Goal: Task Accomplishment & Management: Manage account settings

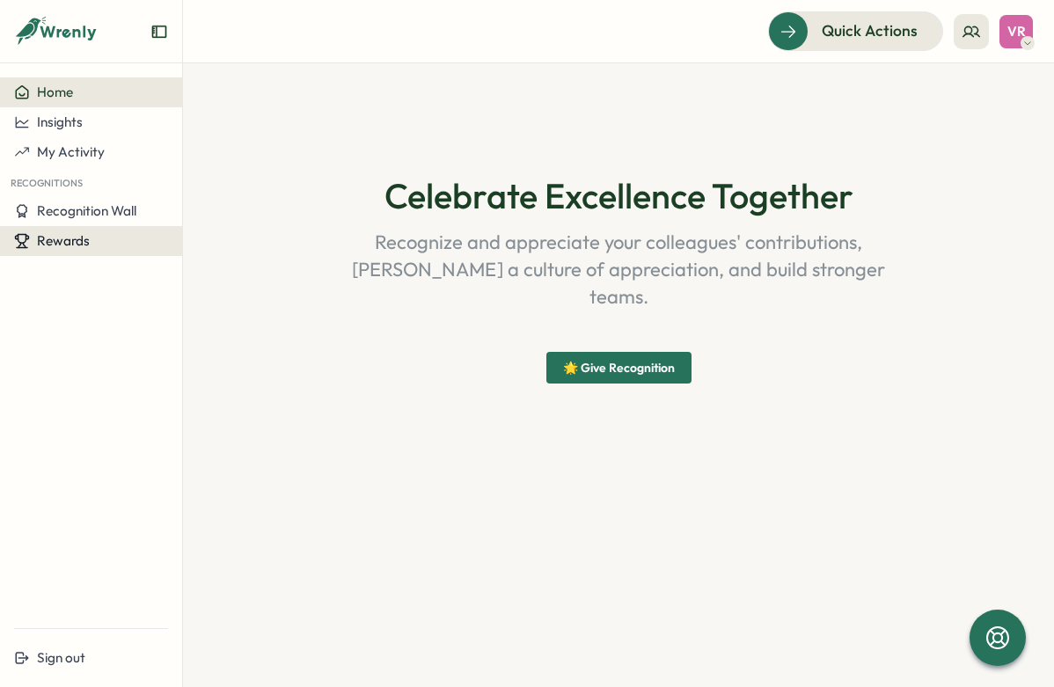
click at [91, 239] on div "Rewards" at bounding box center [91, 241] width 154 height 16
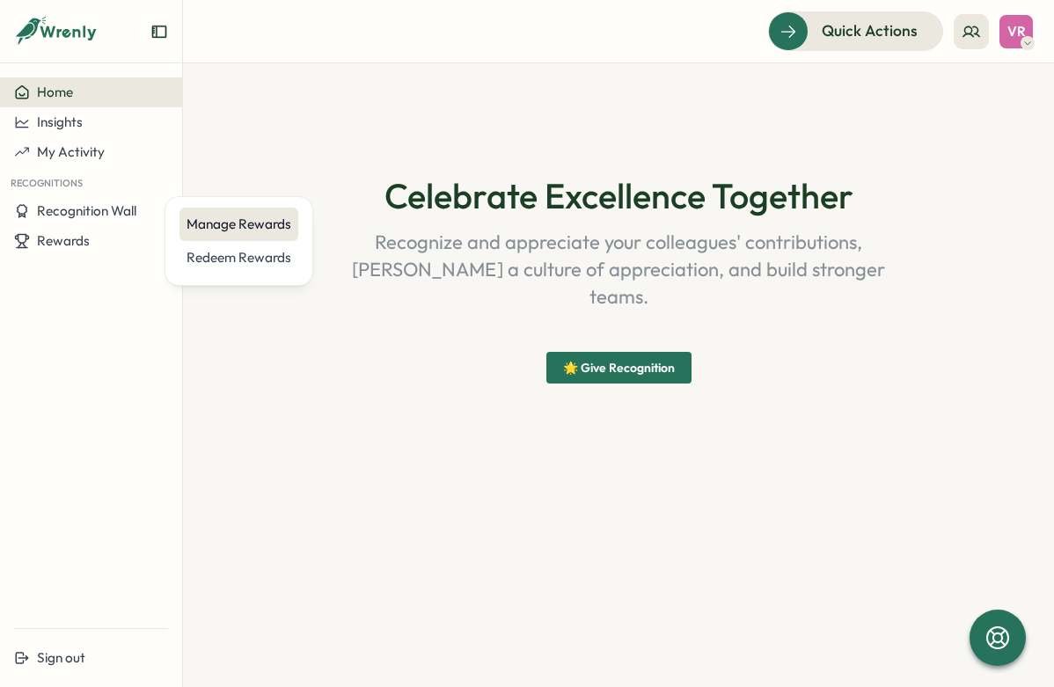
click at [202, 224] on div "Manage Rewards" at bounding box center [238, 224] width 105 height 19
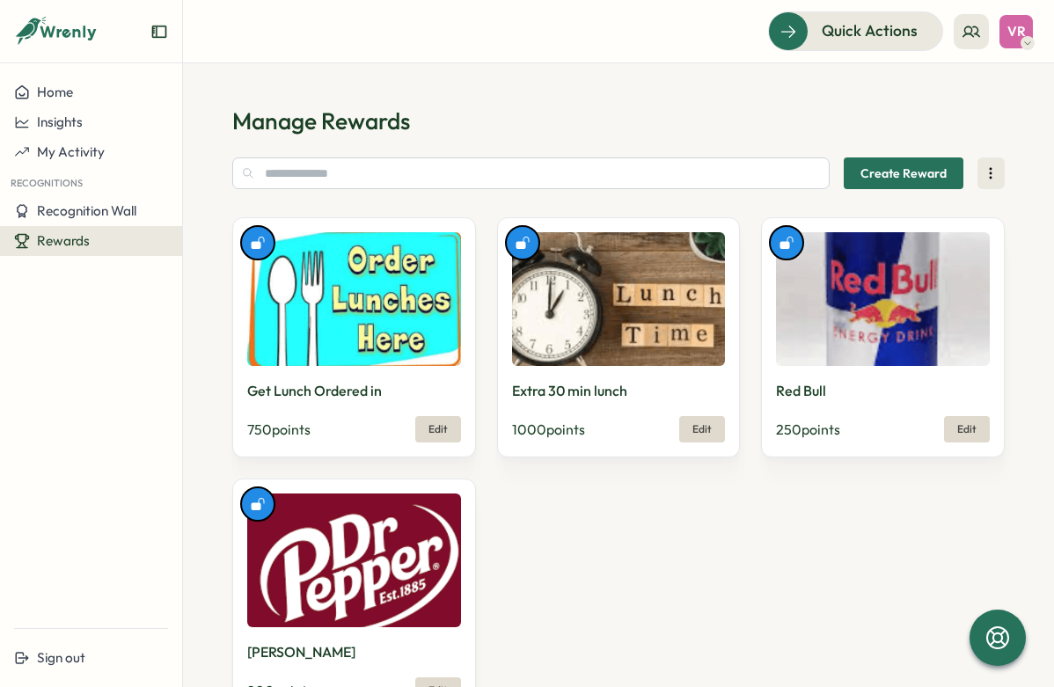
click at [876, 178] on span "Create Reward" at bounding box center [903, 173] width 86 height 30
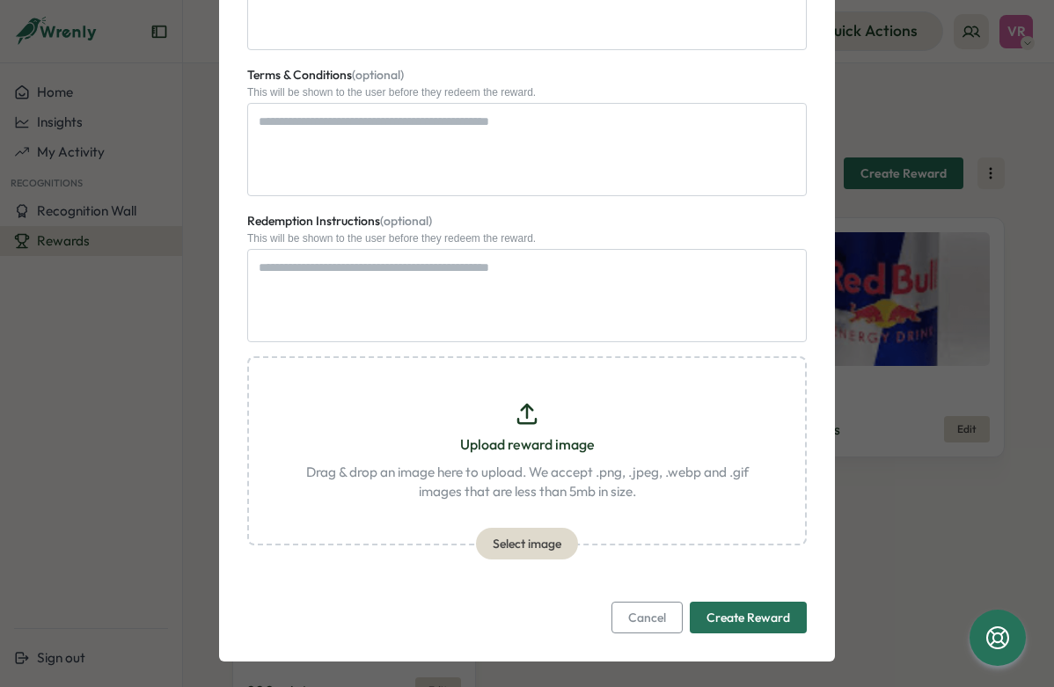
scroll to position [858, 0]
click at [648, 603] on span "Cancel" at bounding box center [647, 618] width 38 height 30
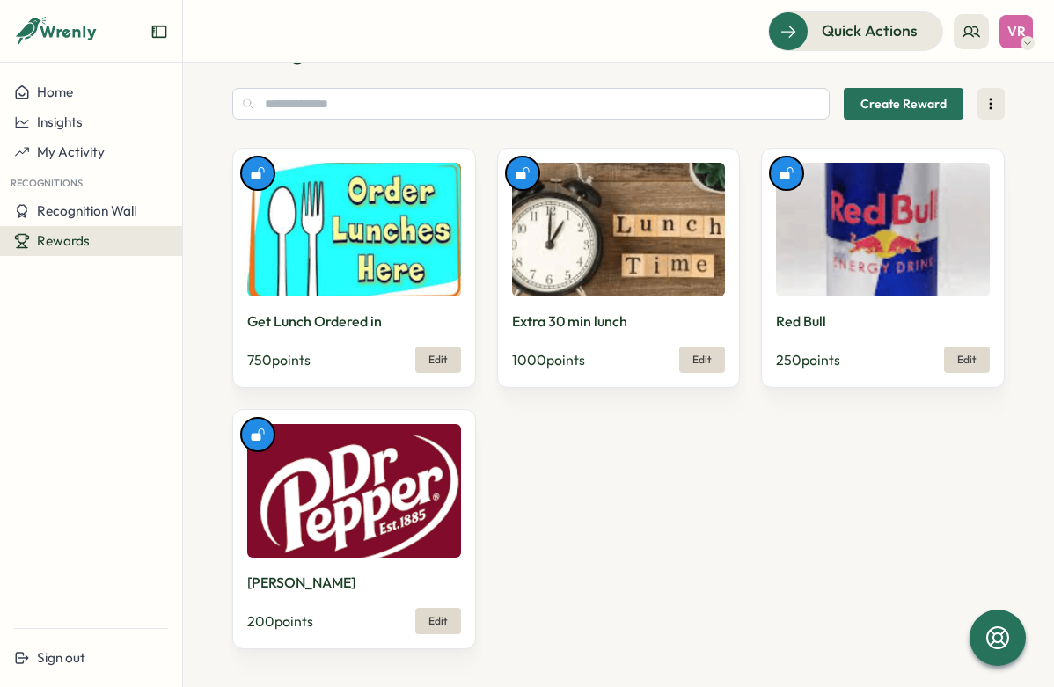
scroll to position [69, 0]
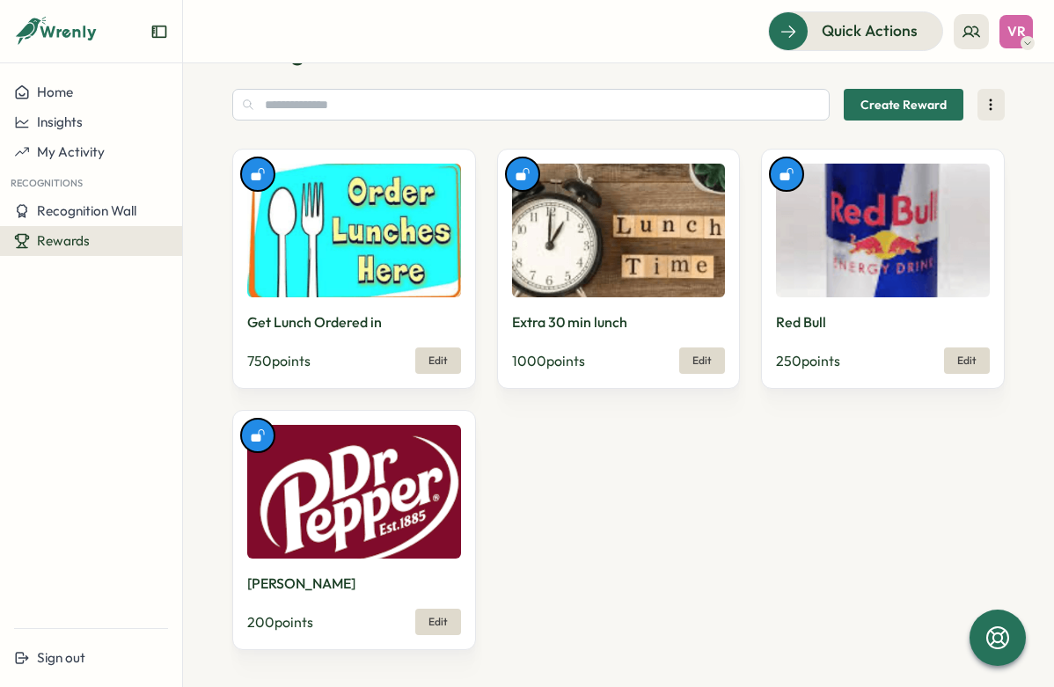
click at [706, 353] on button "Edit" at bounding box center [702, 360] width 46 height 26
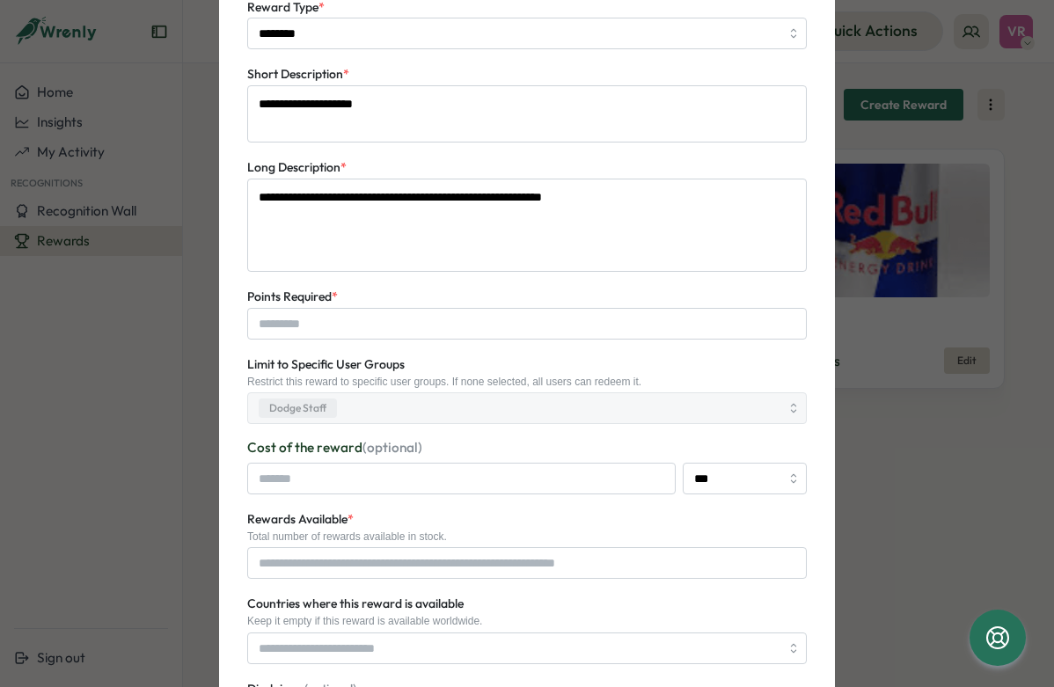
scroll to position [184, 0]
click at [634, 394] on div "Dodge Staff" at bounding box center [516, 407] width 525 height 30
click at [620, 426] on div "**********" at bounding box center [526, 623] width 559 height 1391
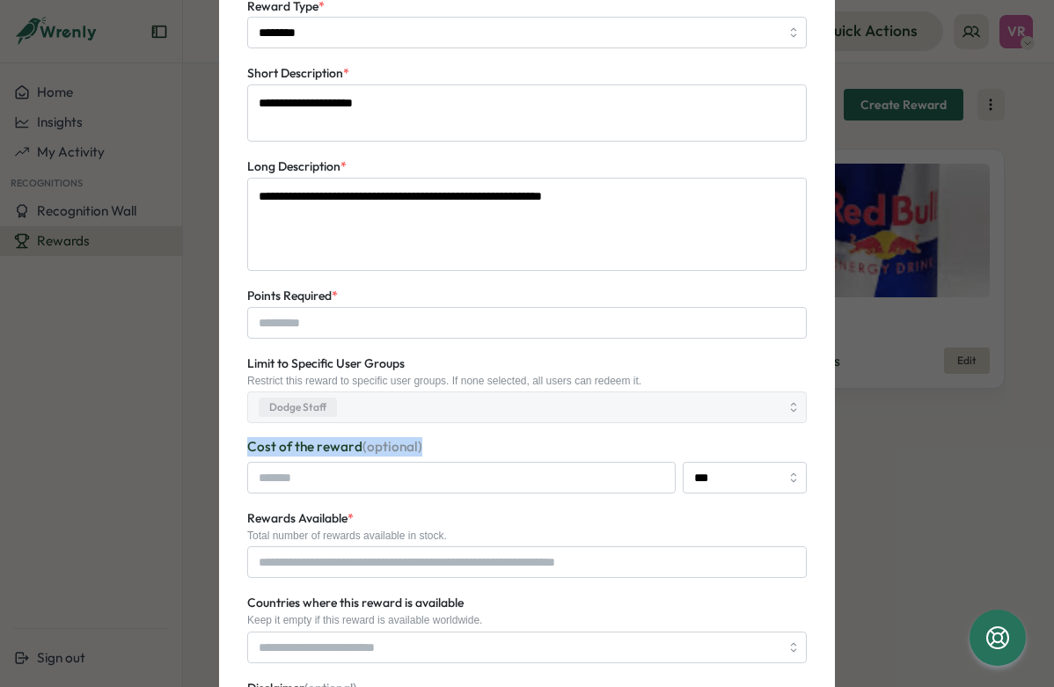
click at [620, 426] on div "**********" at bounding box center [526, 623] width 559 height 1391
click at [580, 361] on div "Limit to Specific User Groups Restrict this reward to specific user groups. If …" at bounding box center [526, 388] width 559 height 70
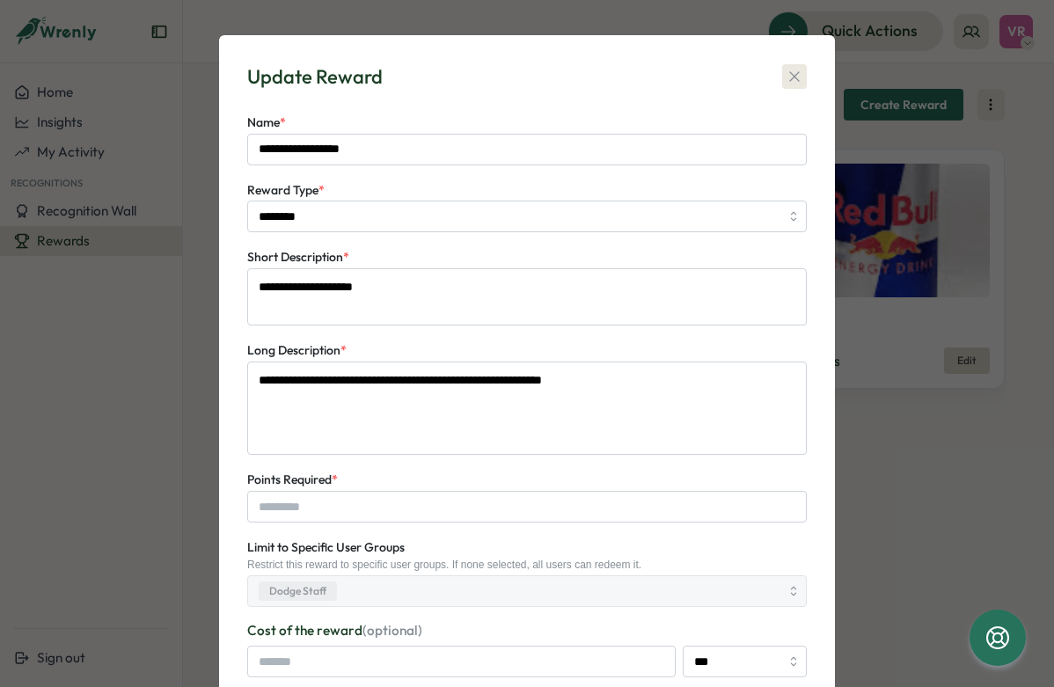
scroll to position [0, 0]
click at [788, 83] on icon "button" at bounding box center [794, 77] width 18 height 18
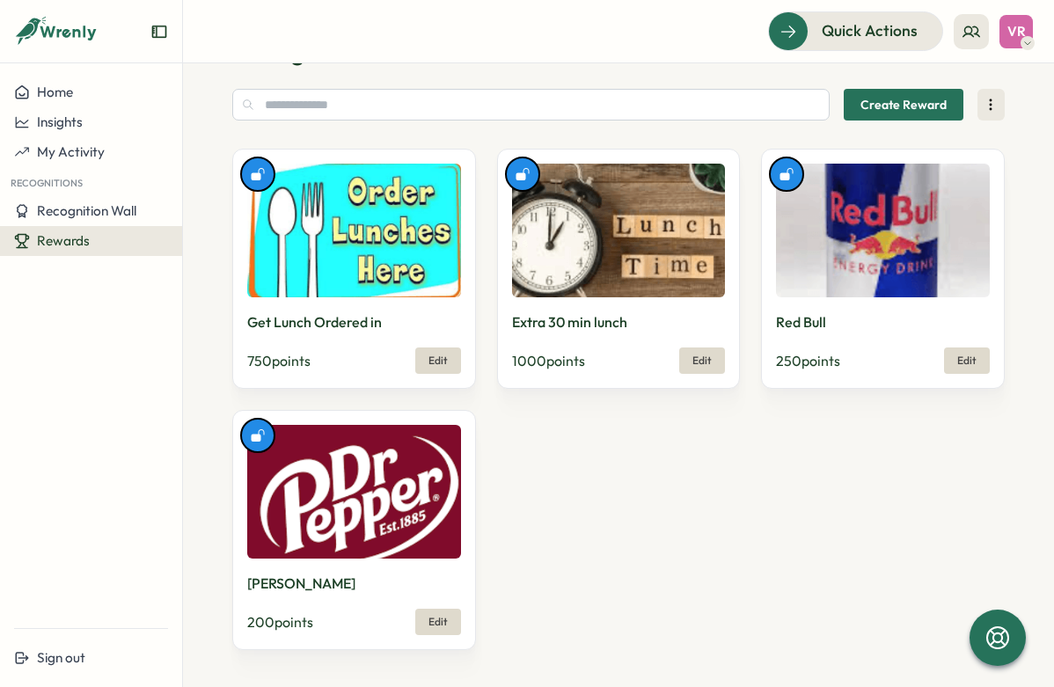
click at [442, 361] on span "Edit" at bounding box center [437, 360] width 19 height 11
type textarea "*"
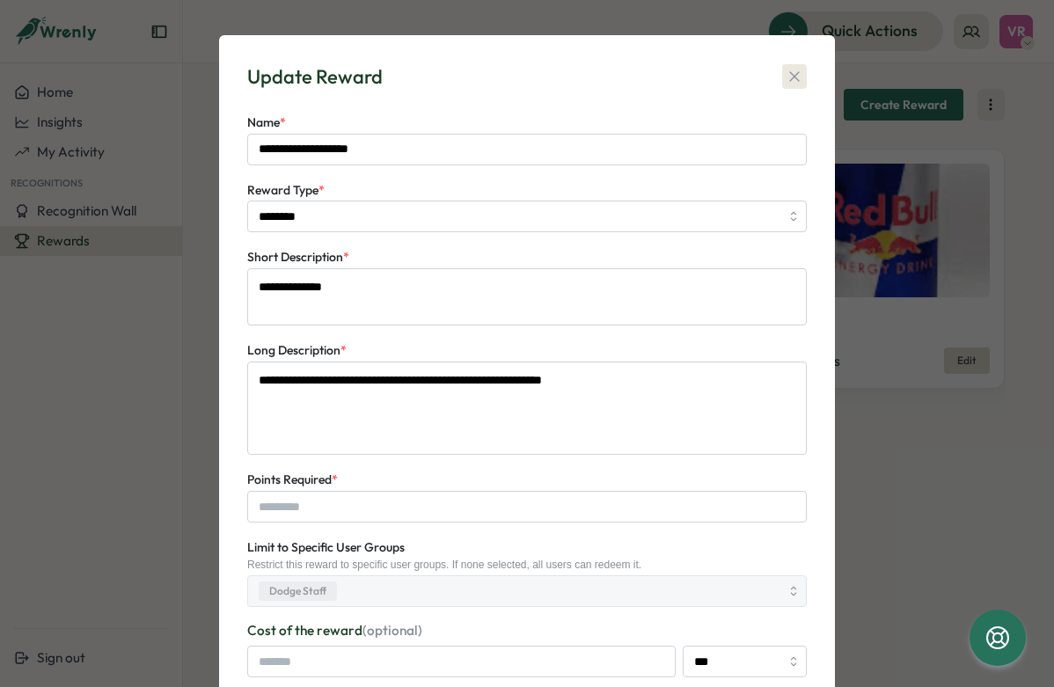
click at [785, 73] on icon "button" at bounding box center [794, 77] width 18 height 18
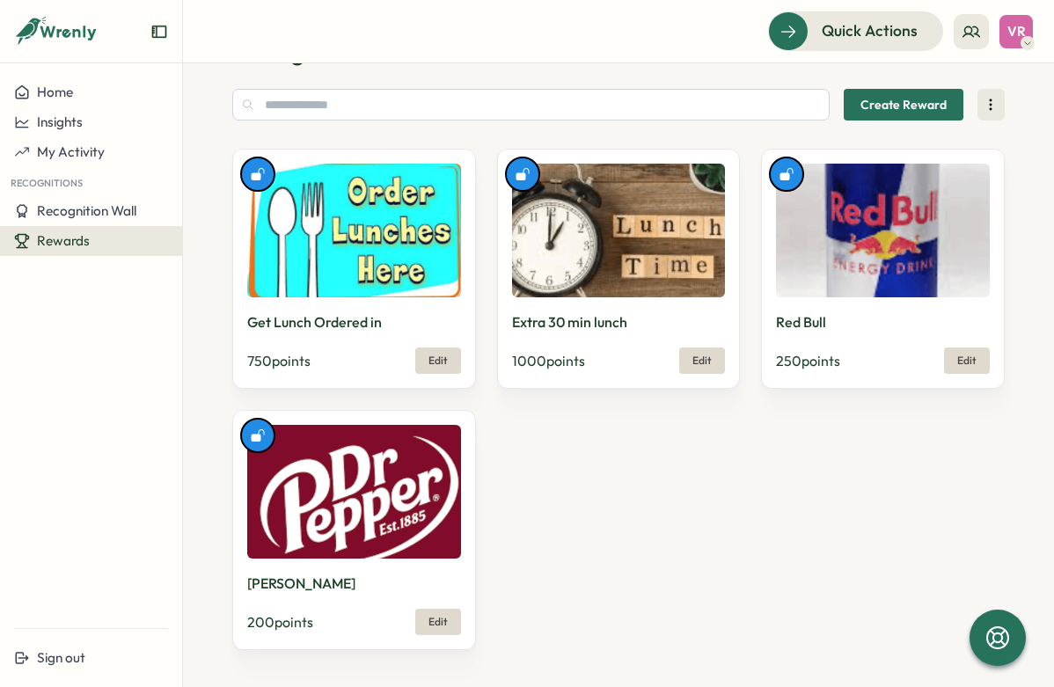
click at [103, 234] on div "Rewards" at bounding box center [91, 241] width 154 height 16
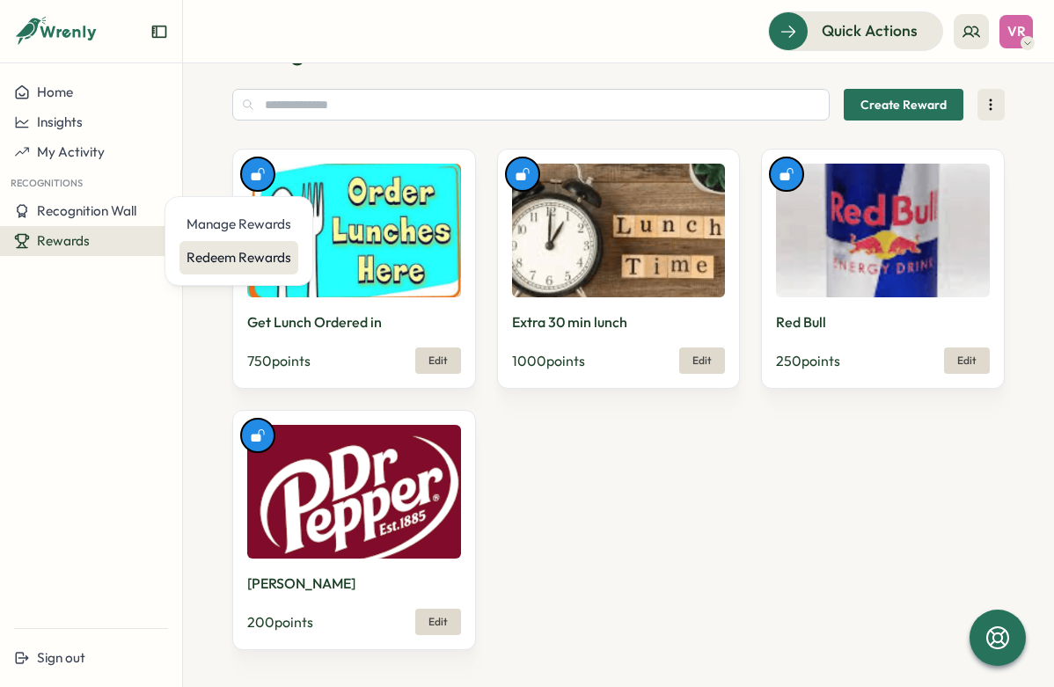
click at [237, 264] on div "Redeem Rewards" at bounding box center [238, 257] width 105 height 19
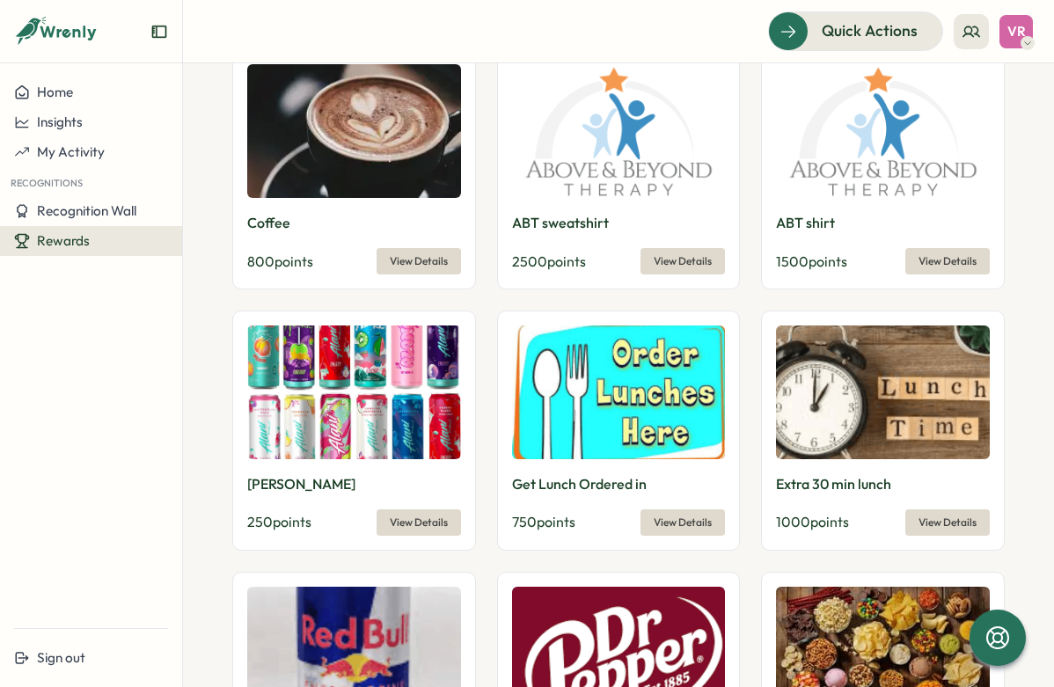
type input "**********"
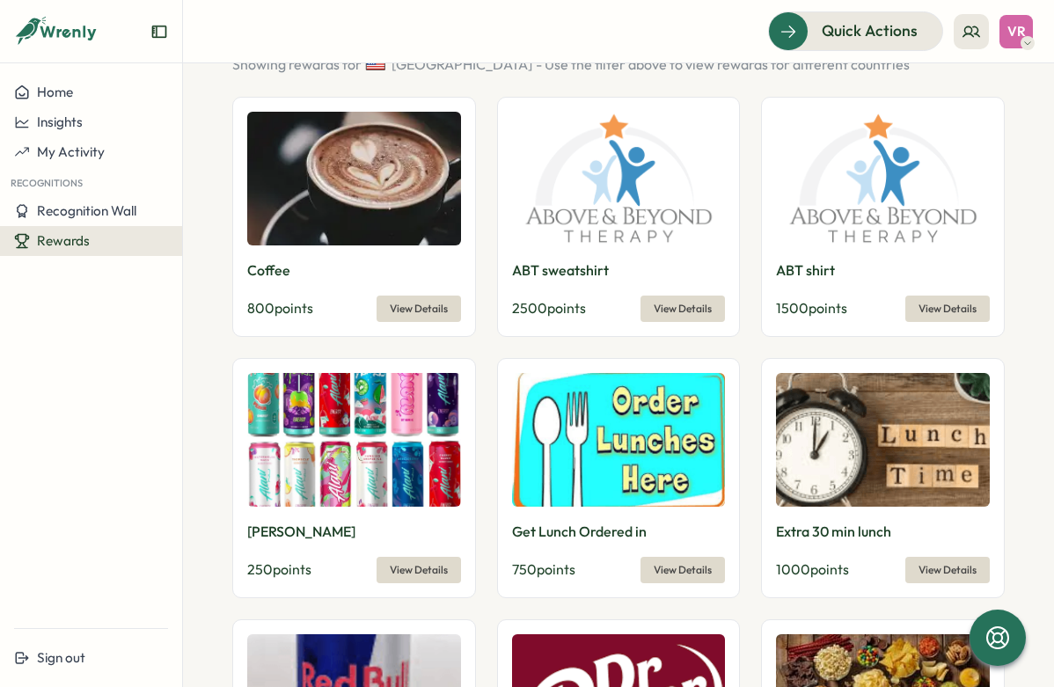
scroll to position [199, 0]
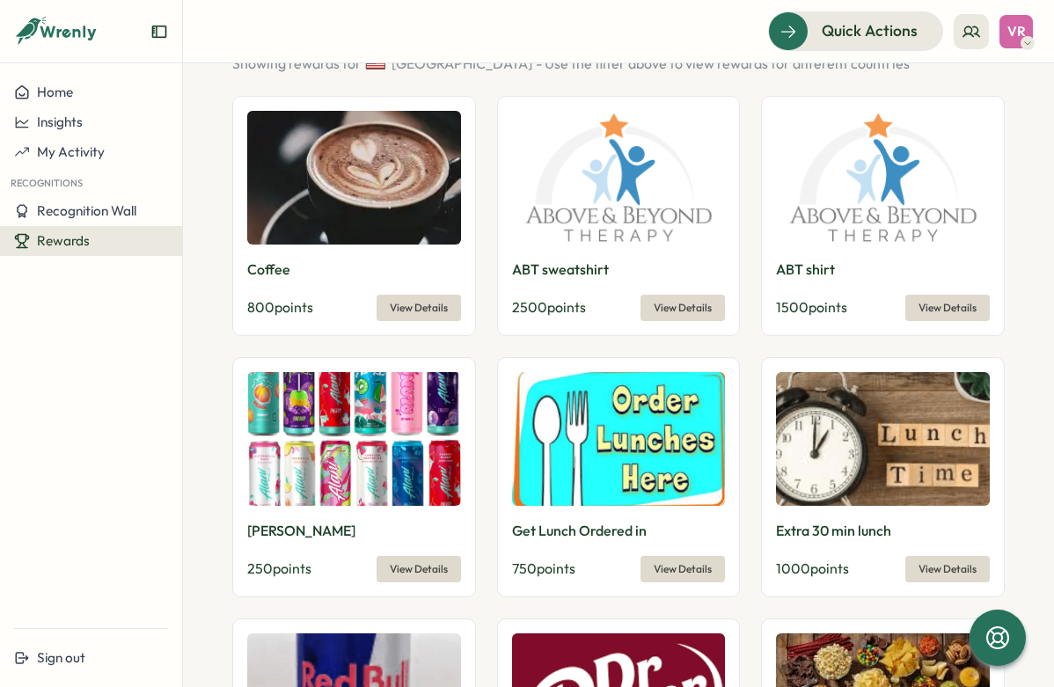
click at [121, 237] on div "Rewards" at bounding box center [91, 241] width 154 height 16
click at [255, 223] on div "Manage Rewards" at bounding box center [238, 224] width 105 height 19
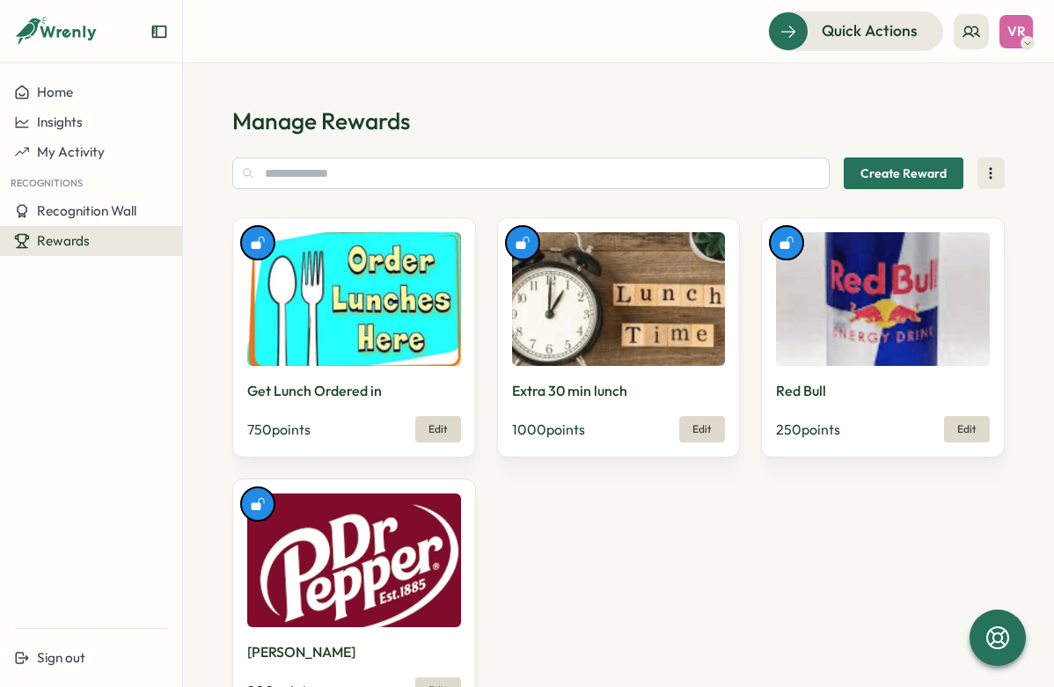
click at [397, 279] on img at bounding box center [354, 299] width 214 height 134
click at [443, 420] on span "Edit" at bounding box center [437, 429] width 19 height 25
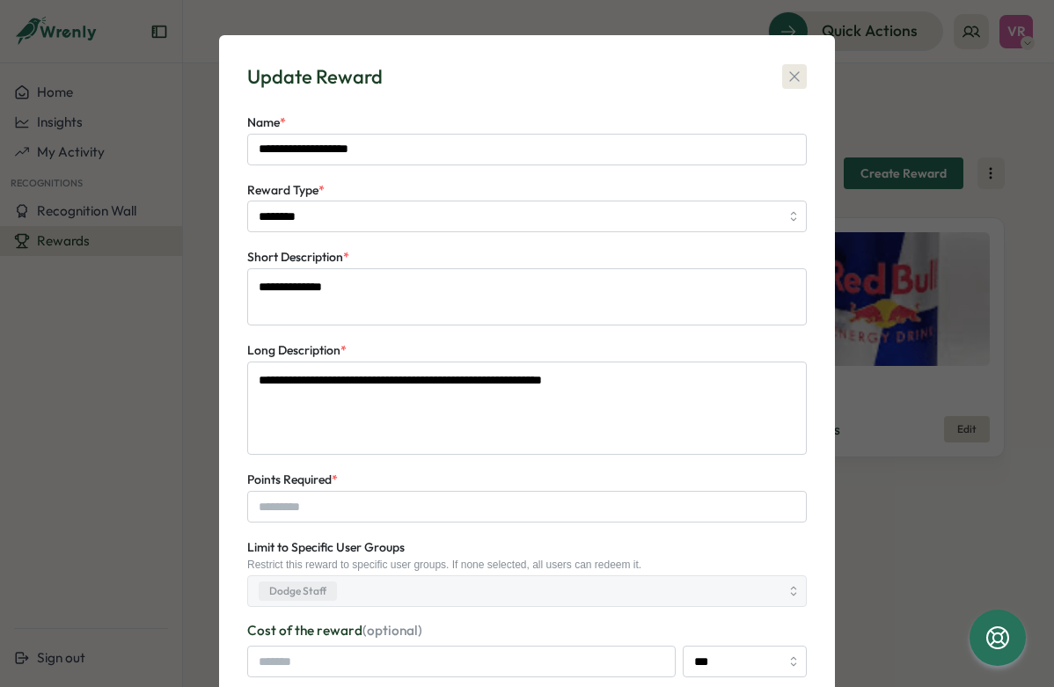
click at [792, 75] on icon "button" at bounding box center [794, 77] width 10 height 10
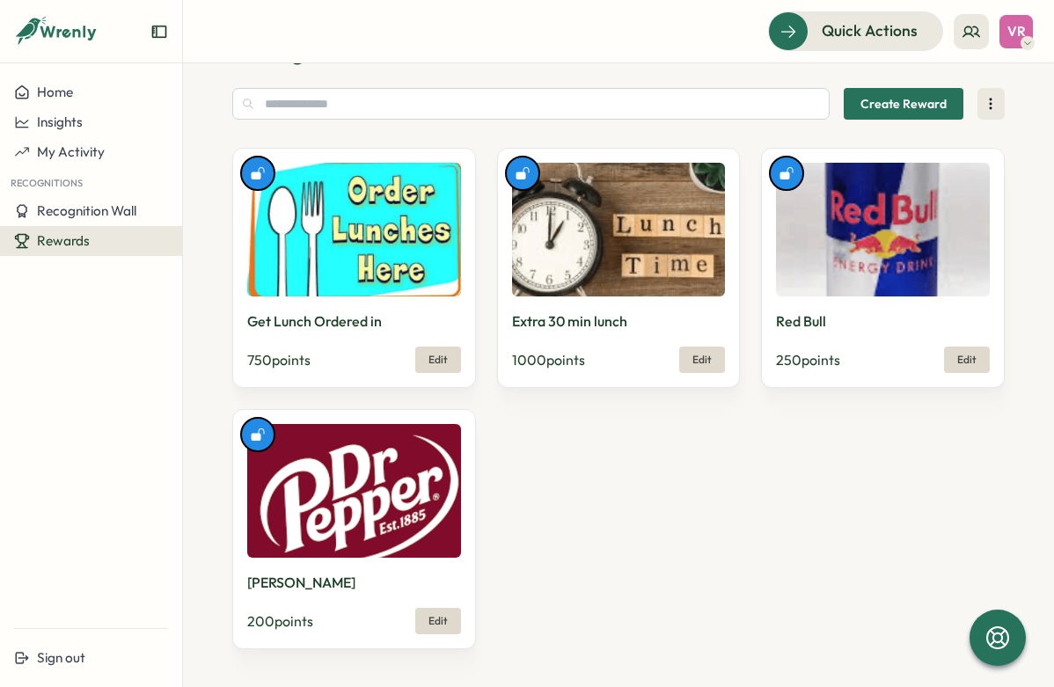
scroll to position [69, 0]
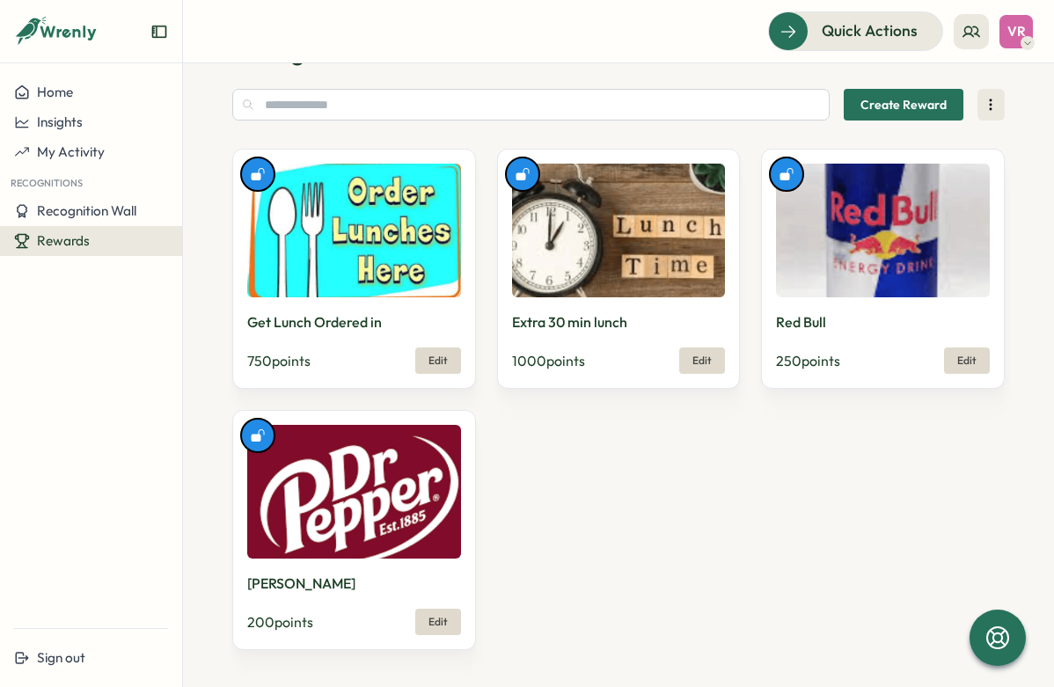
click at [880, 108] on span "Create Reward" at bounding box center [903, 105] width 86 height 30
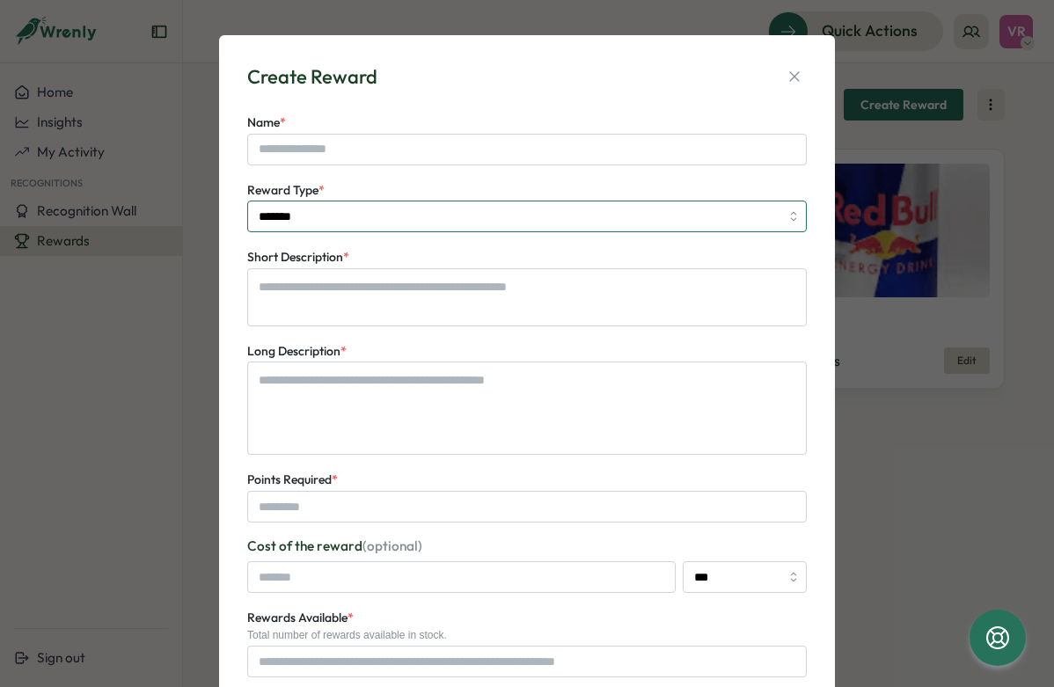
click at [605, 214] on input "*******" at bounding box center [526, 217] width 559 height 32
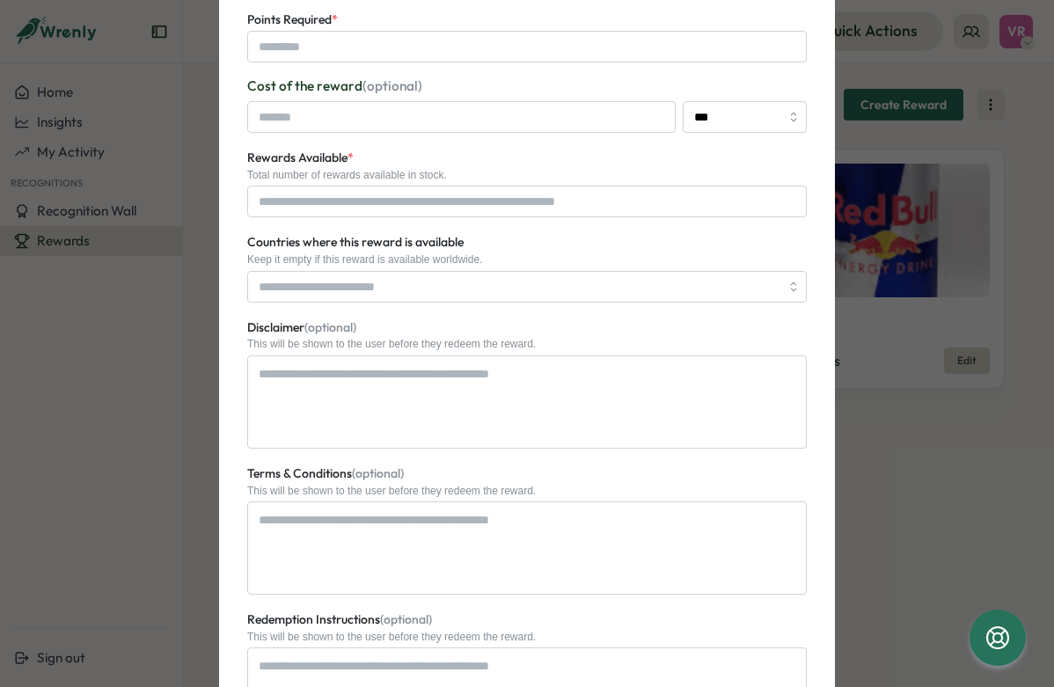
scroll to position [464, 0]
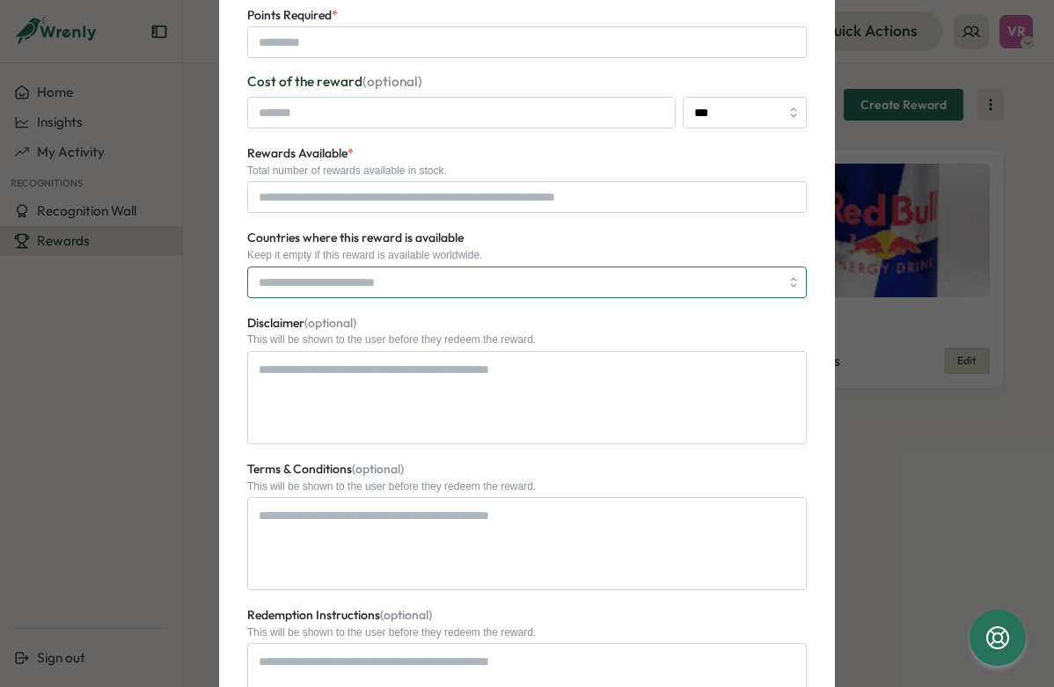
click at [577, 269] on input "Countries where this reward is available" at bounding box center [519, 282] width 521 height 30
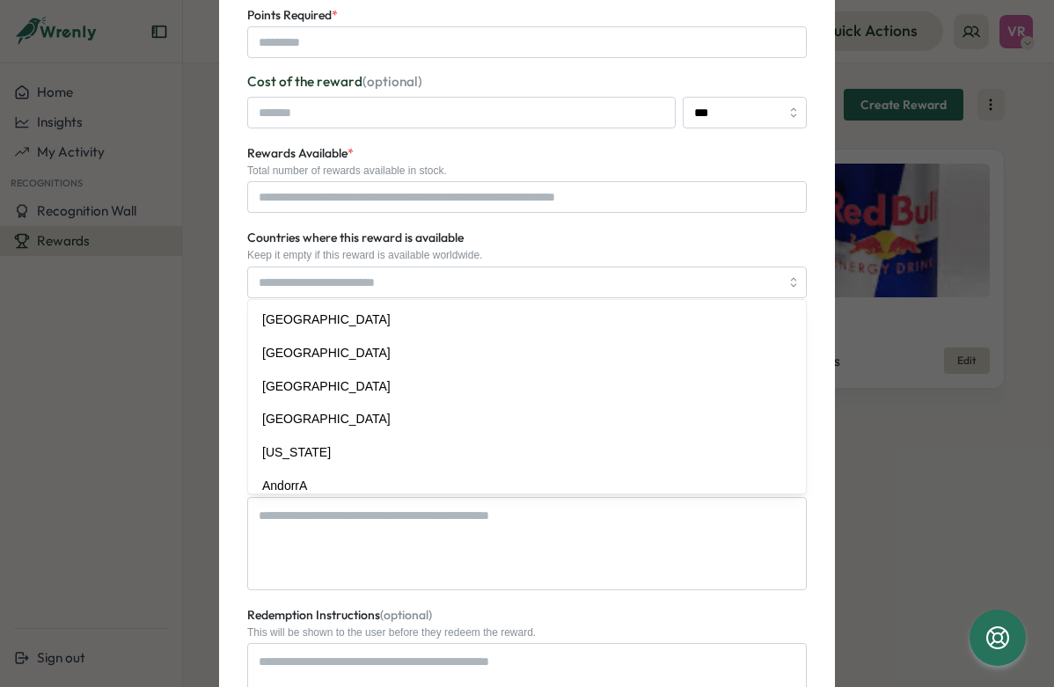
click at [585, 230] on div "Countries where this reward is available Keep it empty if this reward is availa…" at bounding box center [526, 262] width 559 height 70
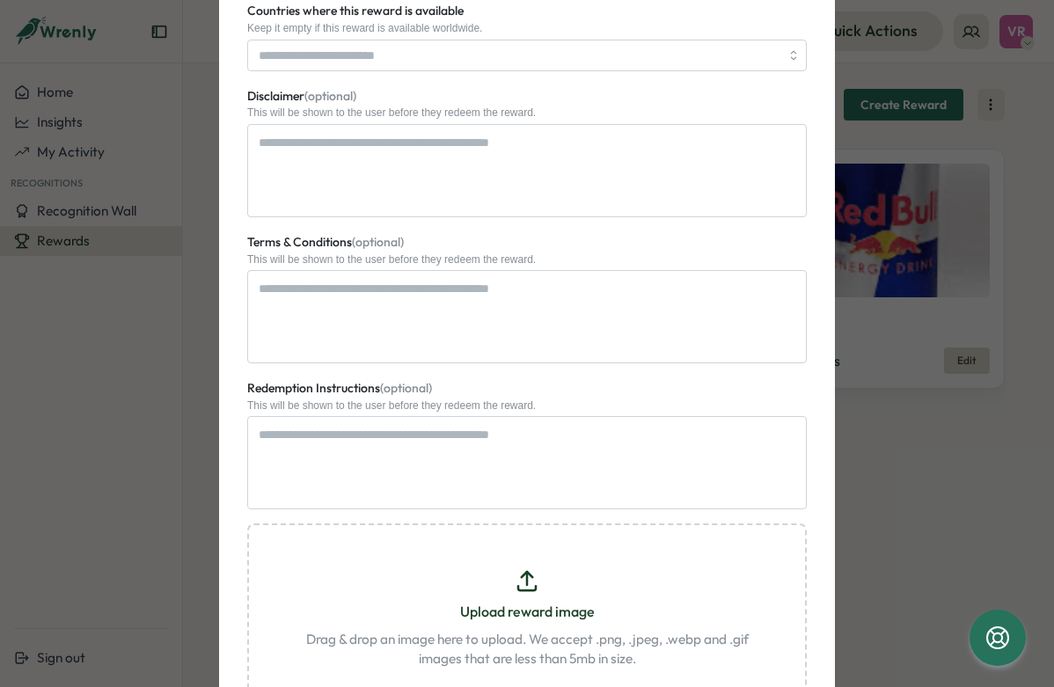
scroll to position [442, 0]
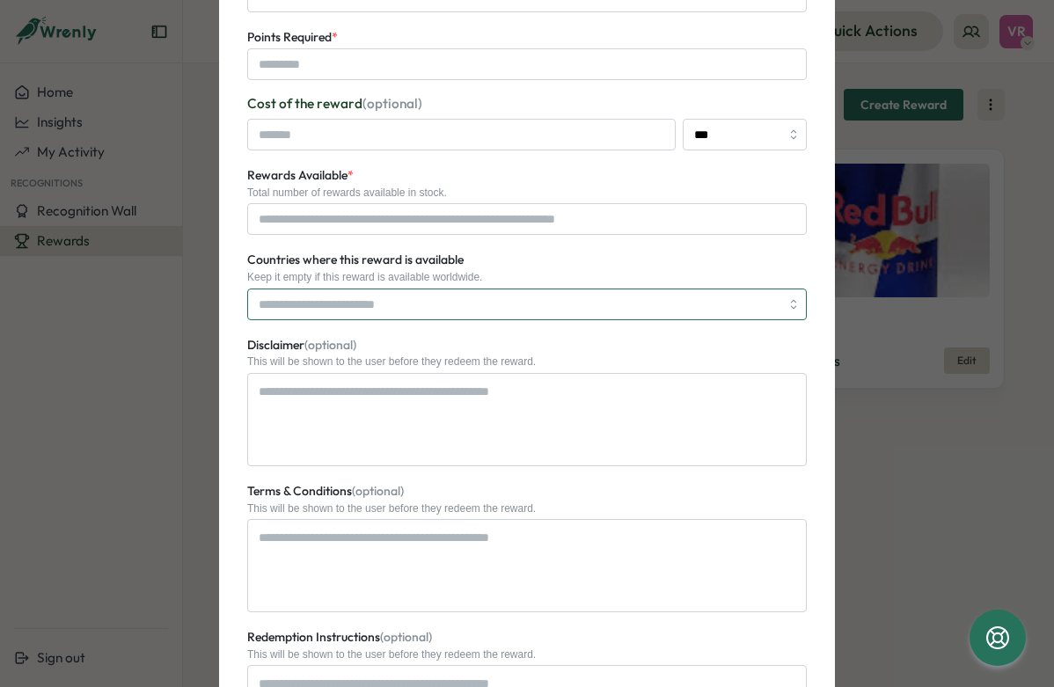
type textarea "*"
click at [564, 289] on input "Countries where this reward is available" at bounding box center [519, 304] width 521 height 30
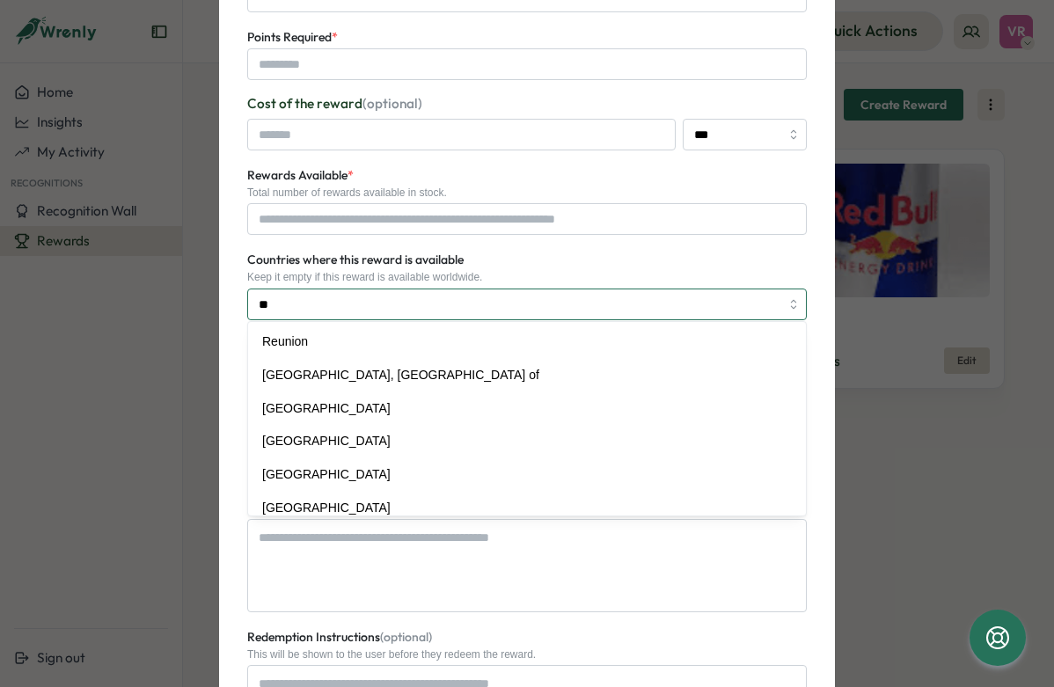
type input "*"
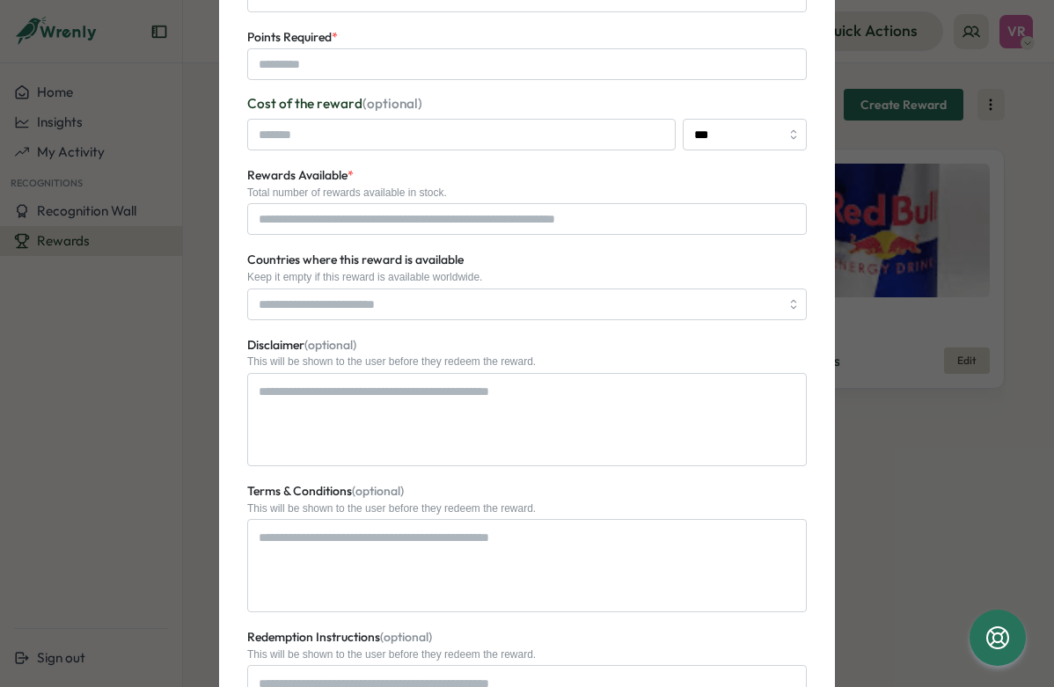
click at [544, 249] on div "Countries where this reward is available Keep it empty if this reward is availa…" at bounding box center [526, 284] width 559 height 70
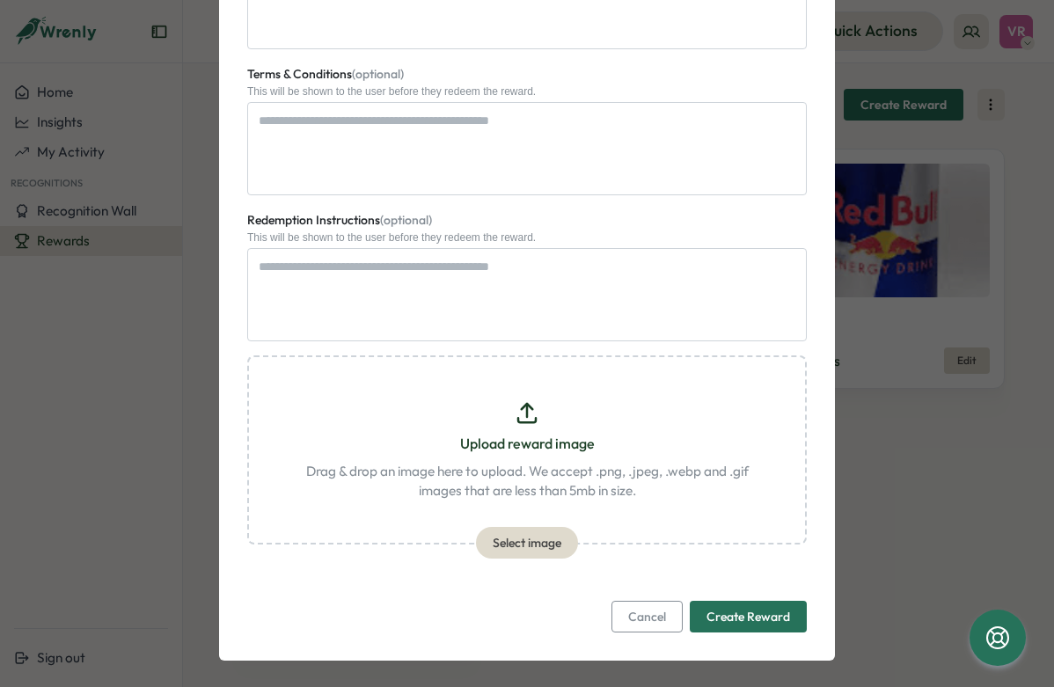
scroll to position [858, 0]
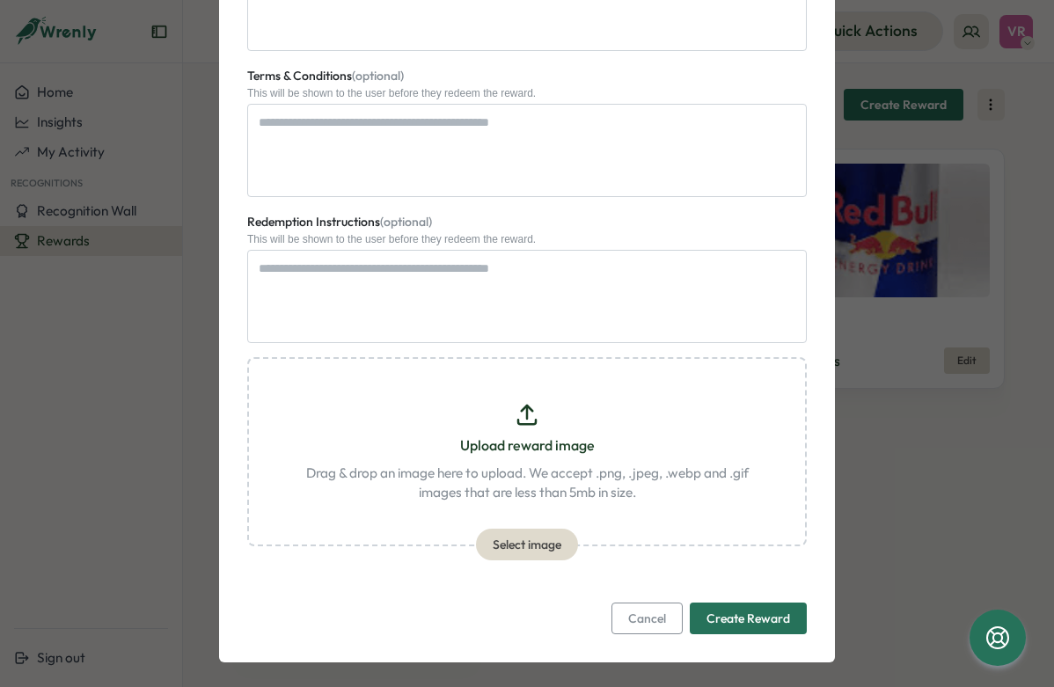
click at [651, 610] on span "Cancel" at bounding box center [647, 618] width 38 height 30
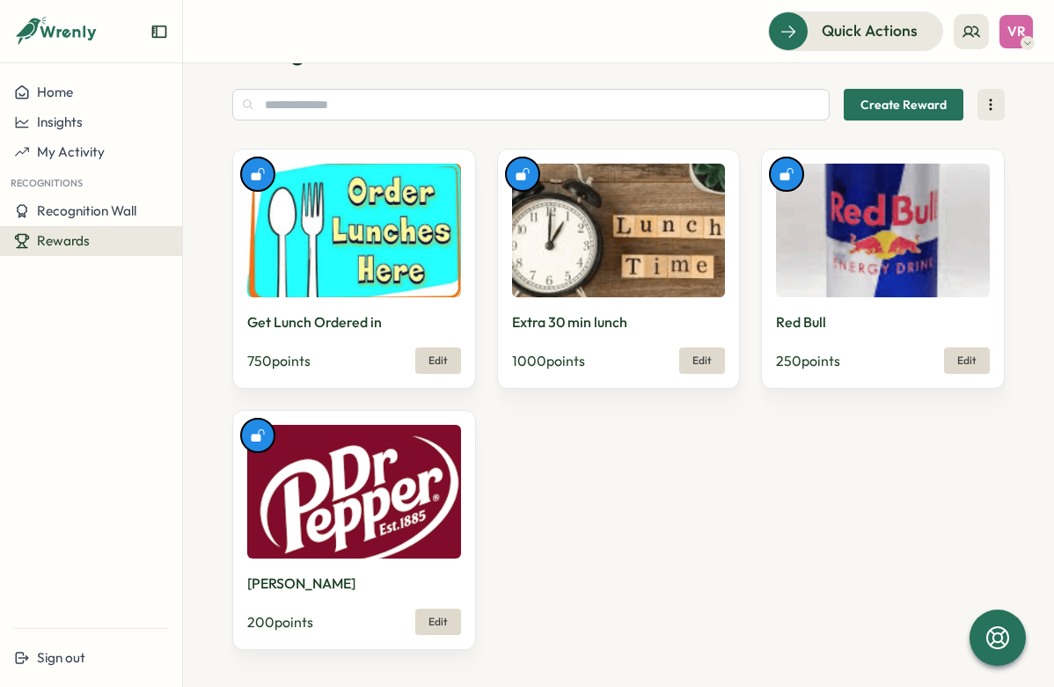
click at [443, 352] on span "Edit" at bounding box center [437, 360] width 19 height 25
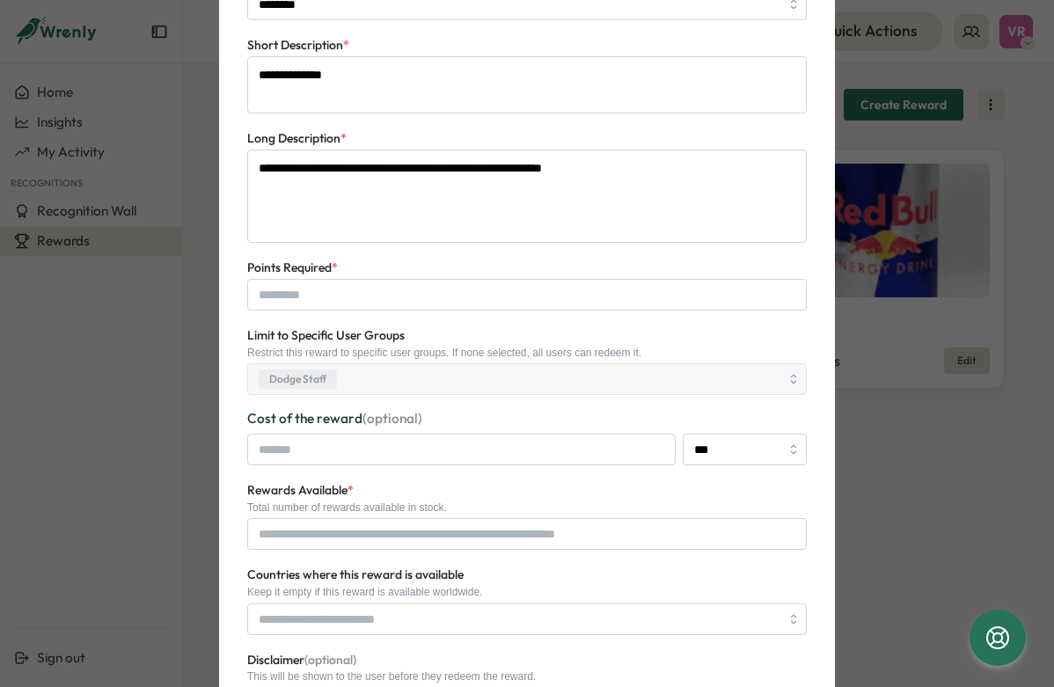
scroll to position [227, 0]
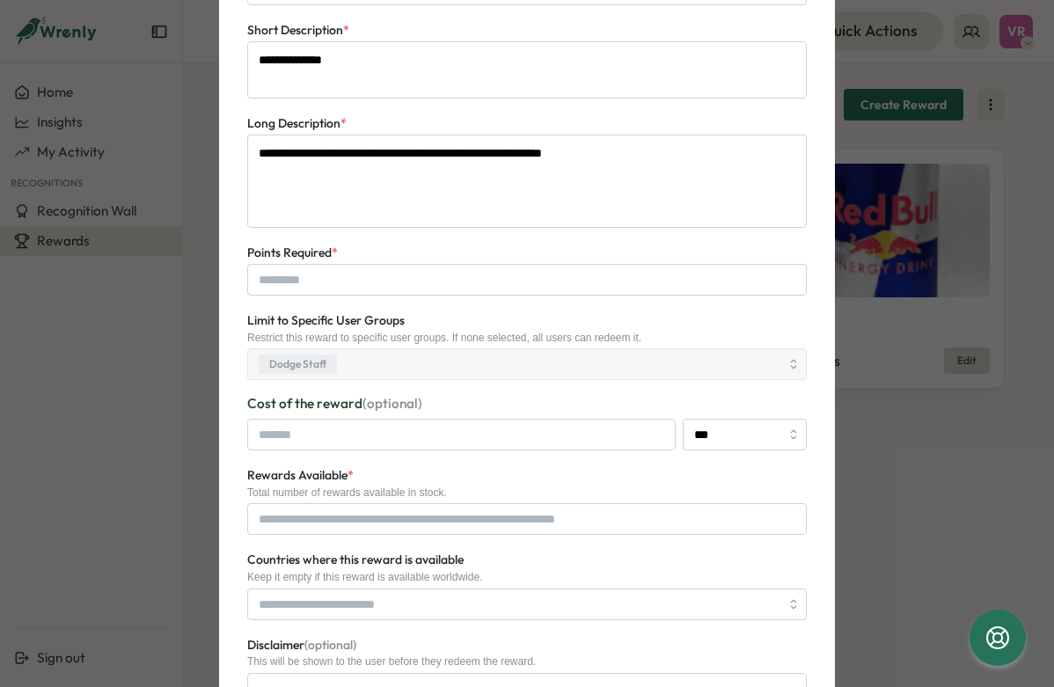
click at [670, 358] on div "Dodge Staff" at bounding box center [516, 364] width 525 height 30
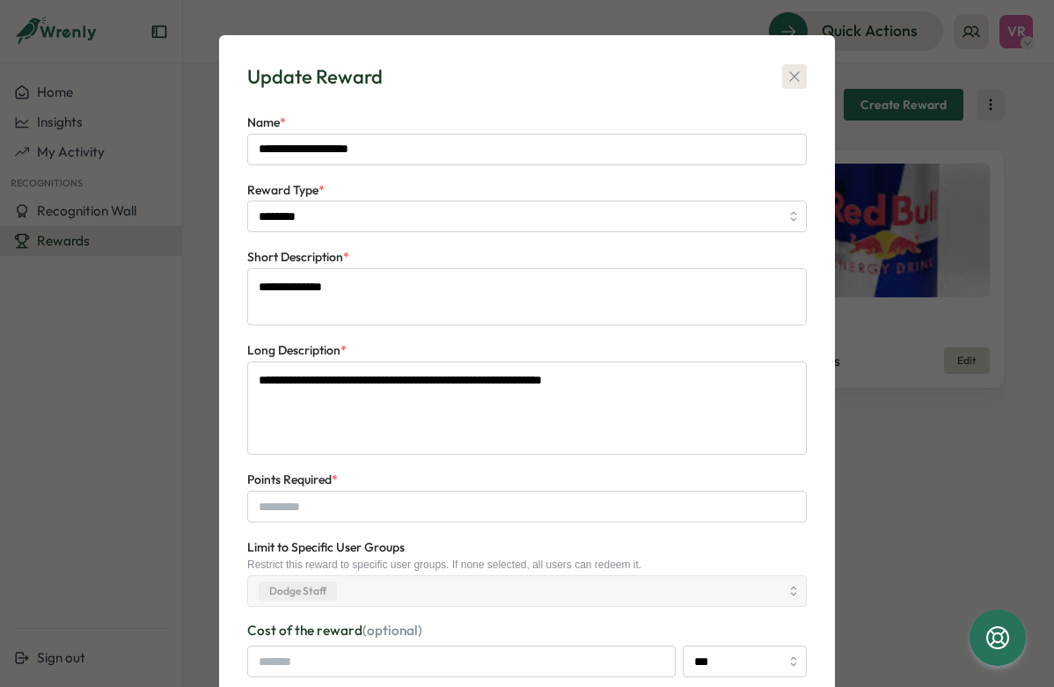
scroll to position [0, 0]
click at [794, 77] on icon "button" at bounding box center [794, 77] width 18 height 18
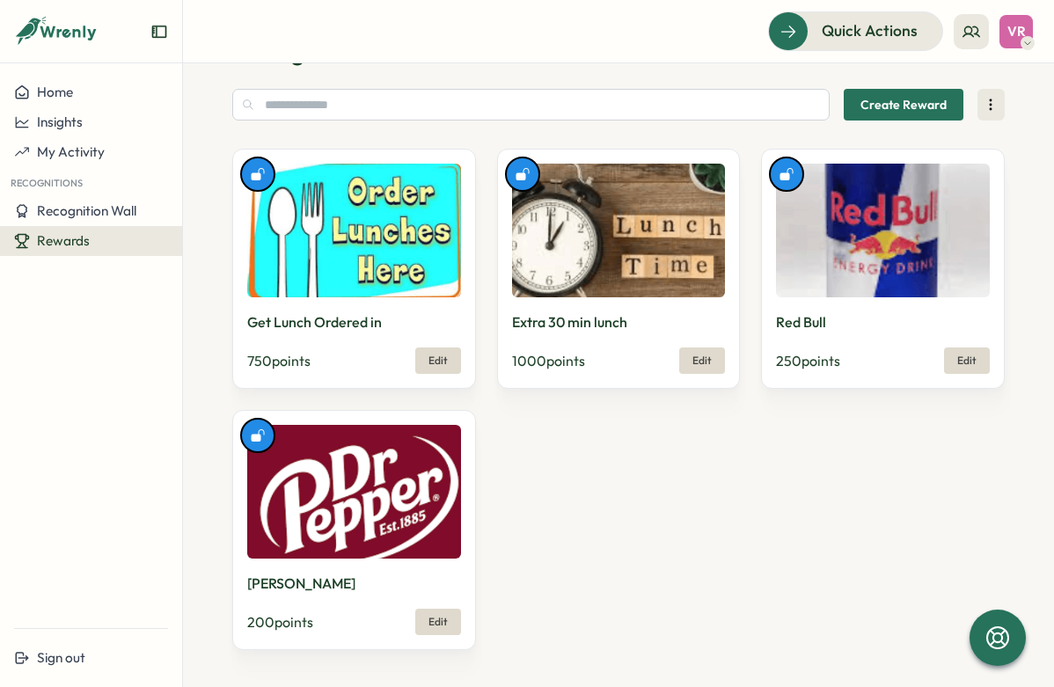
click at [637, 226] on img at bounding box center [619, 231] width 214 height 134
click at [696, 356] on span "Edit" at bounding box center [701, 360] width 19 height 11
type textarea "*"
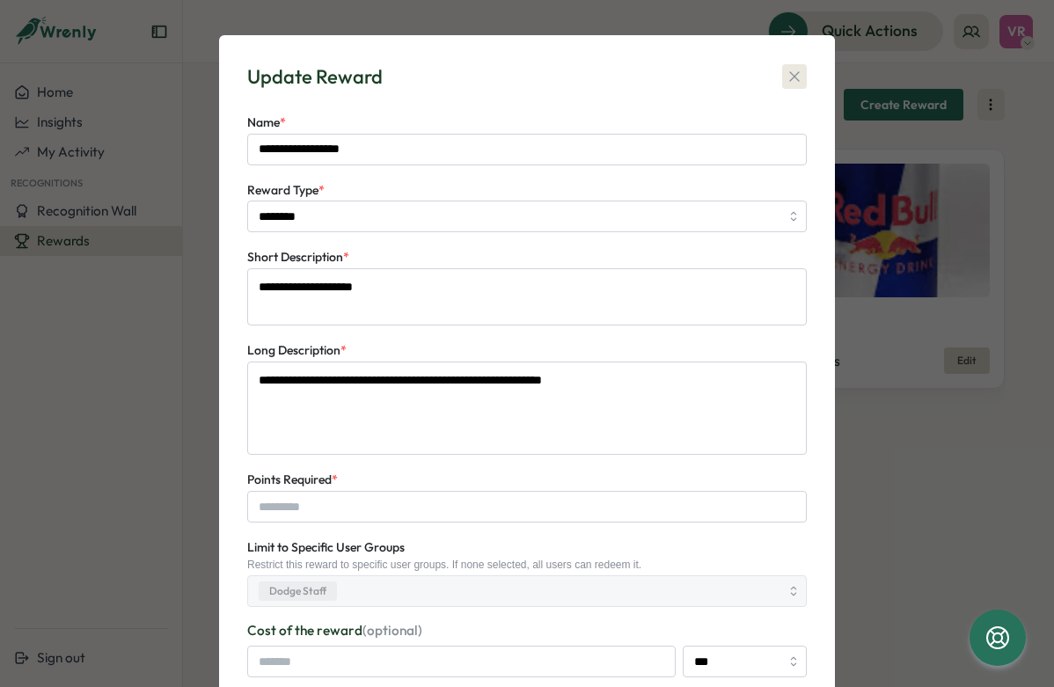
click at [786, 75] on icon "button" at bounding box center [794, 77] width 18 height 18
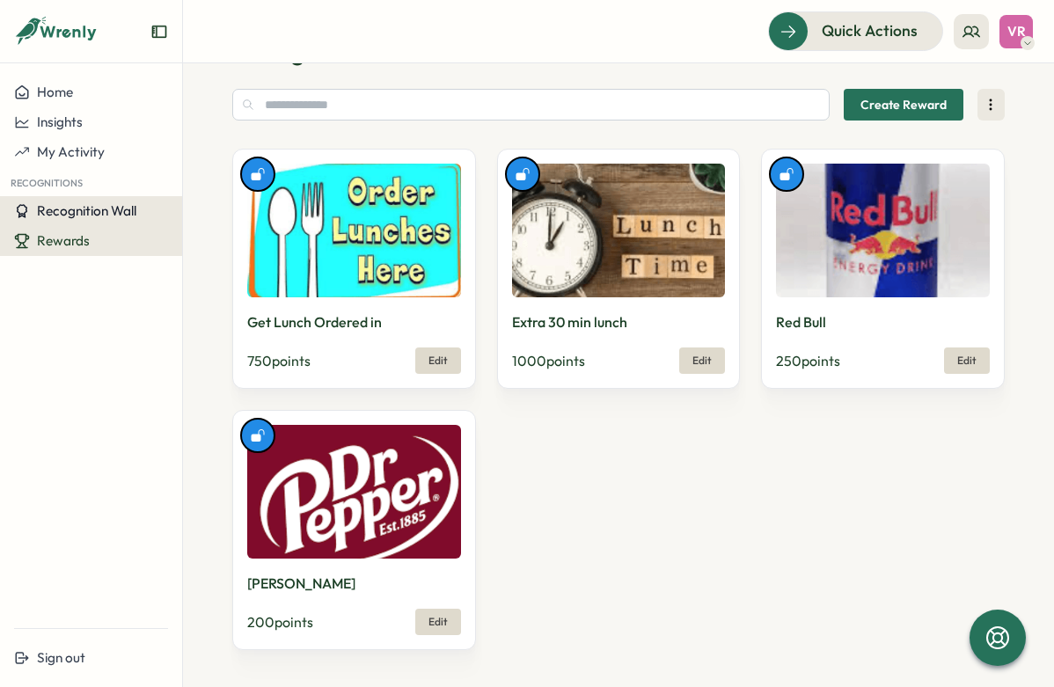
click at [99, 207] on span "Recognition Wall" at bounding box center [86, 210] width 99 height 17
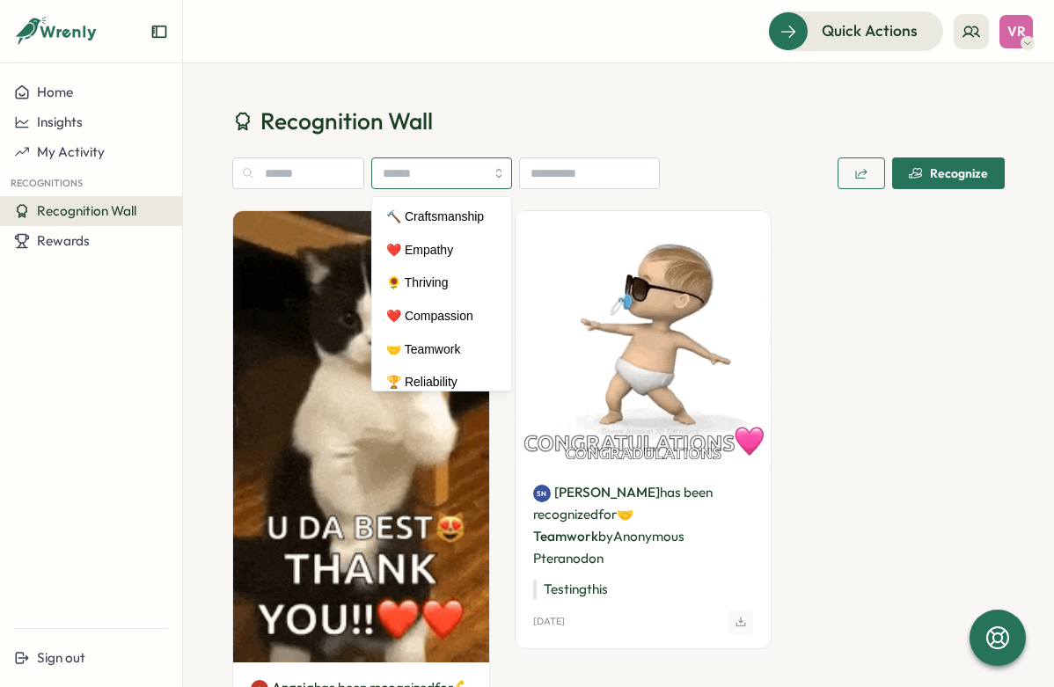
click at [505, 171] on input "search" at bounding box center [441, 173] width 141 height 32
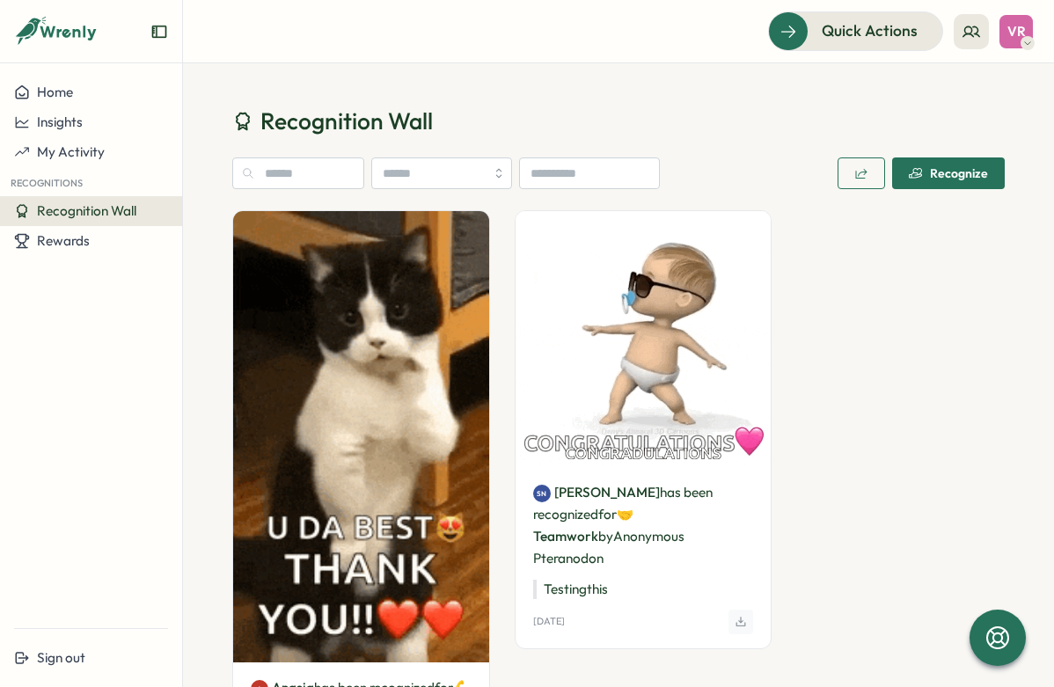
click at [519, 133] on h1 "Recognition Wall" at bounding box center [618, 121] width 772 height 31
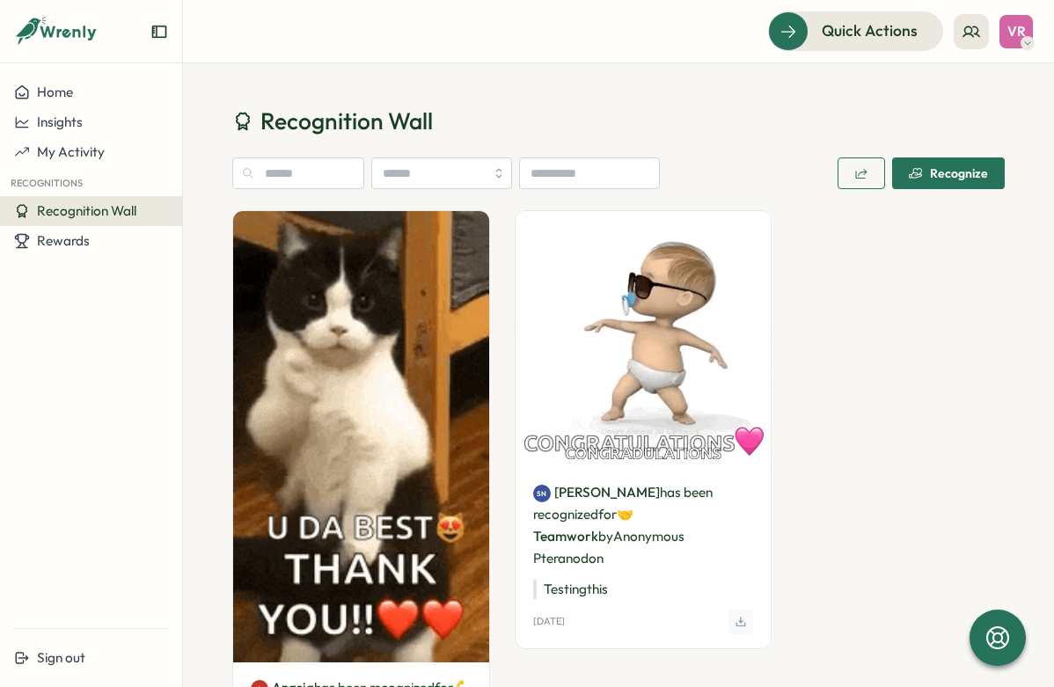
scroll to position [23, 0]
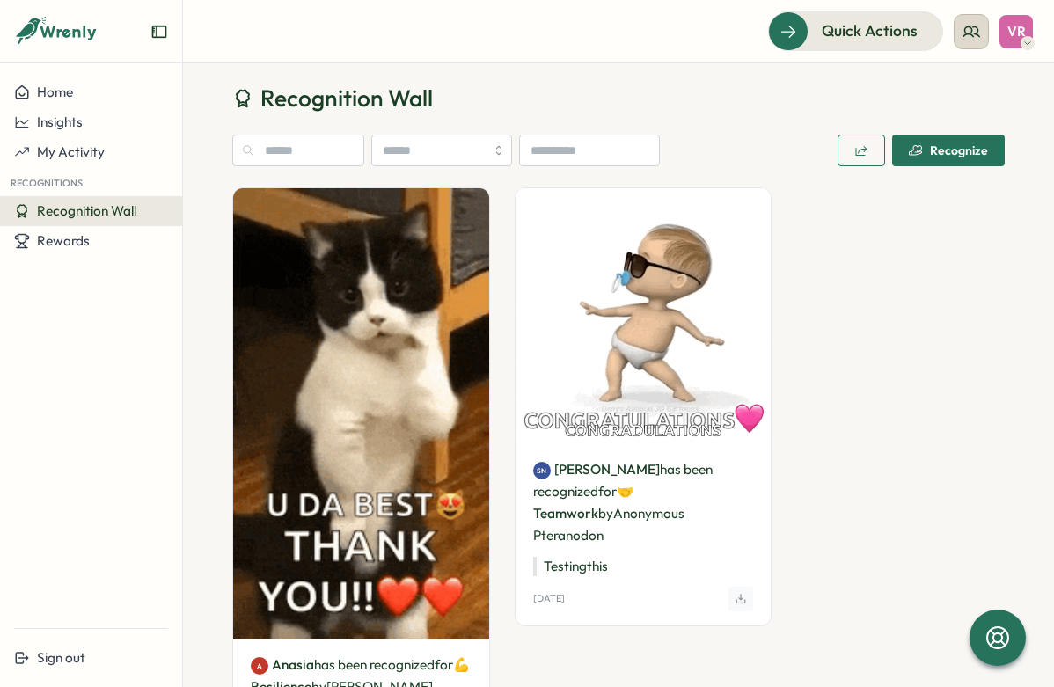
click at [967, 33] on icon at bounding box center [971, 32] width 18 height 18
click at [734, 116] on div "Recognition Wall Recognize" at bounding box center [618, 132] width 772 height 98
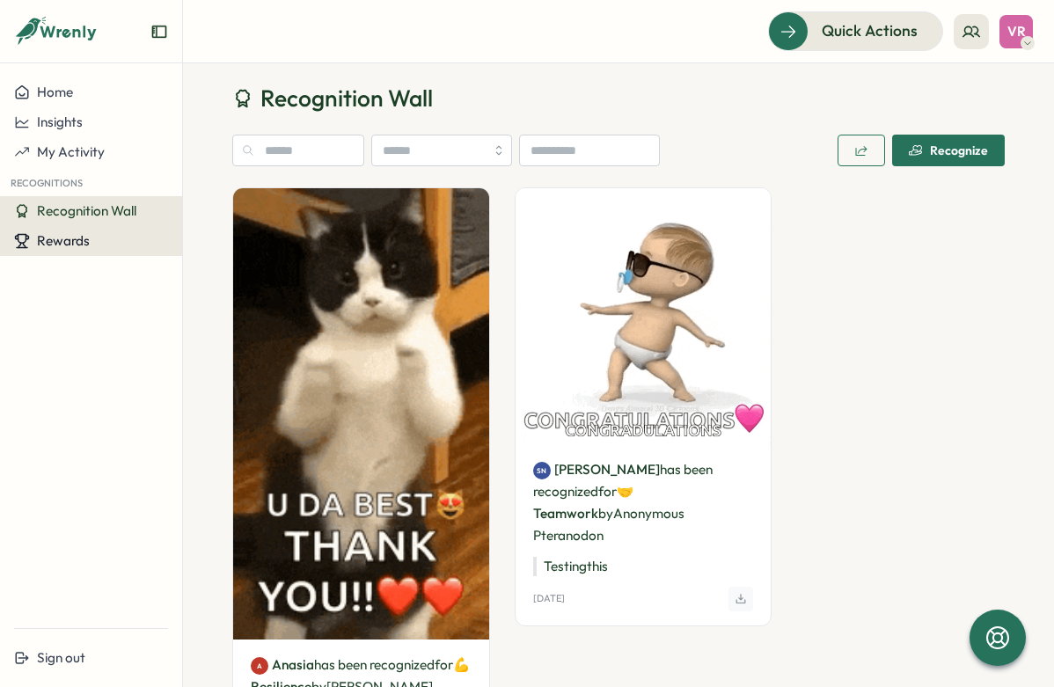
click at [84, 230] on button "Rewards" at bounding box center [91, 241] width 182 height 30
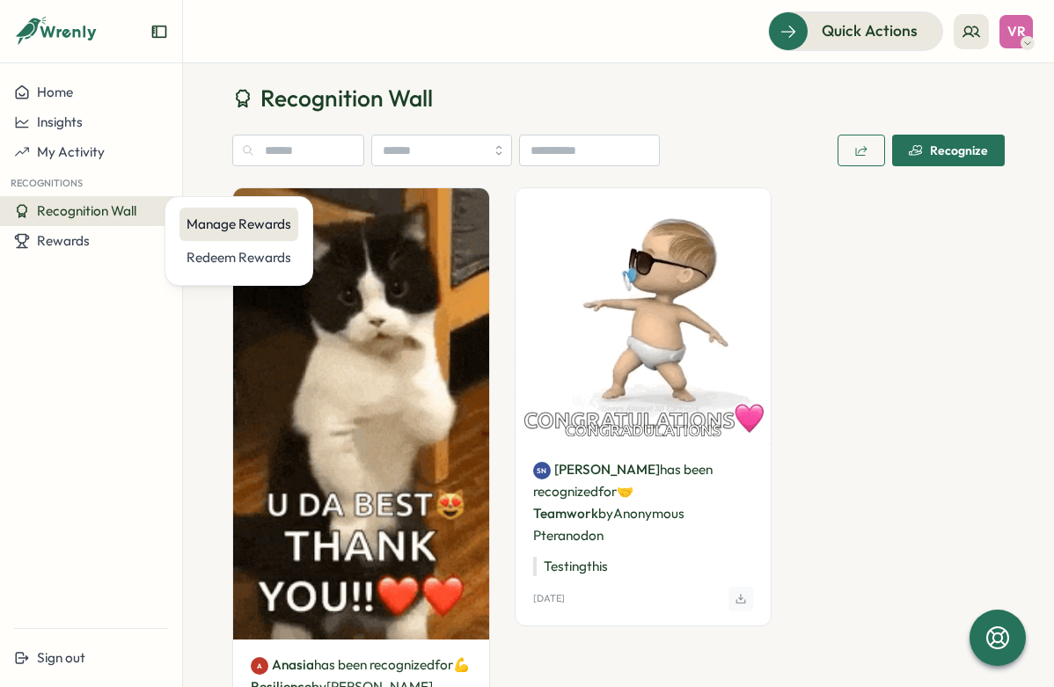
click at [220, 226] on div "Manage Rewards" at bounding box center [238, 224] width 105 height 19
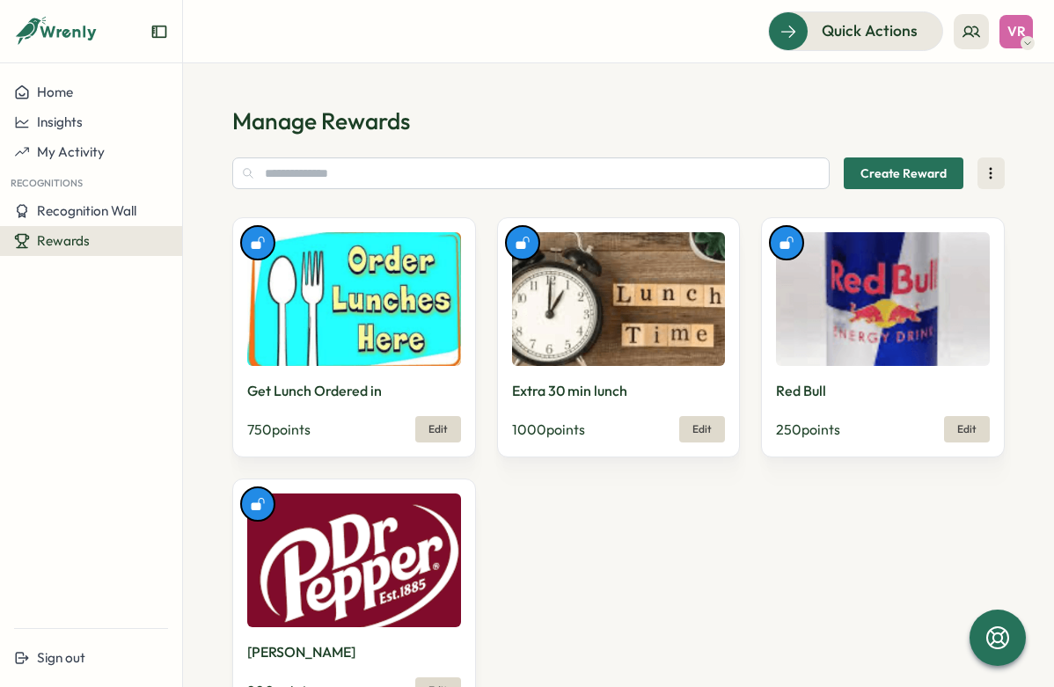
click at [92, 240] on div "Rewards" at bounding box center [91, 241] width 154 height 16
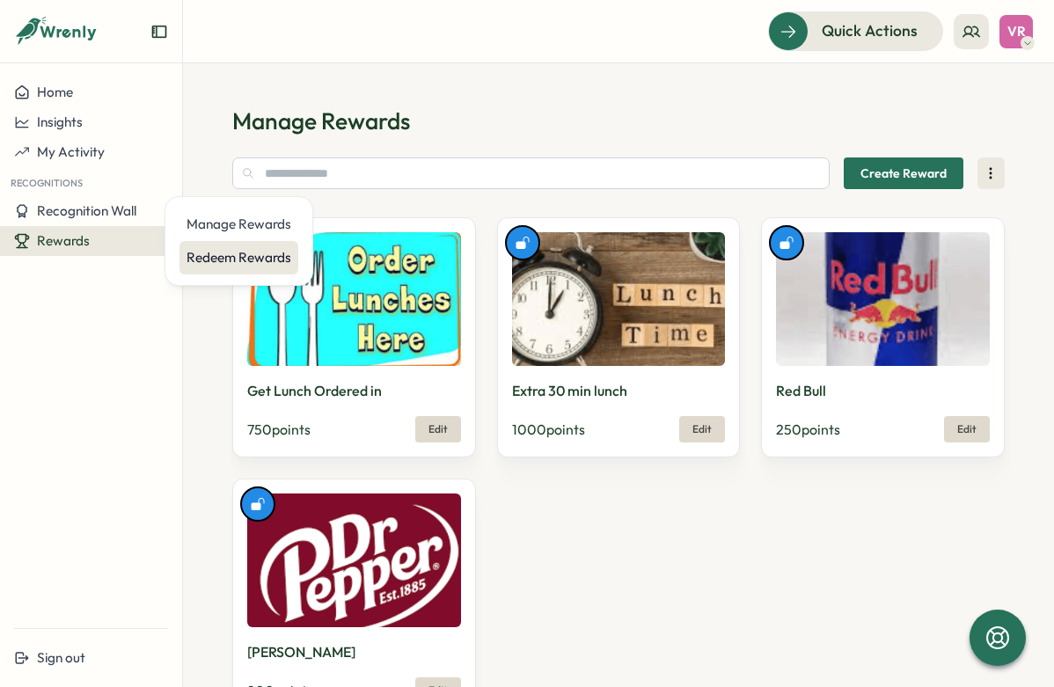
click at [276, 260] on div "Redeem Rewards" at bounding box center [238, 257] width 105 height 19
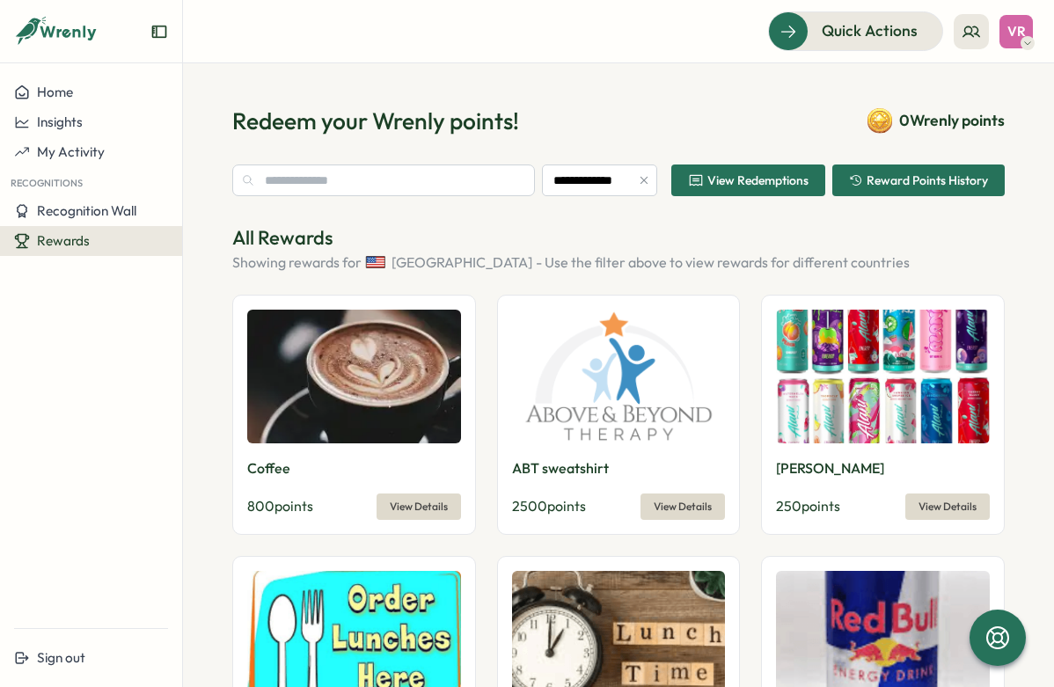
click at [638, 184] on icon "button" at bounding box center [644, 180] width 12 height 12
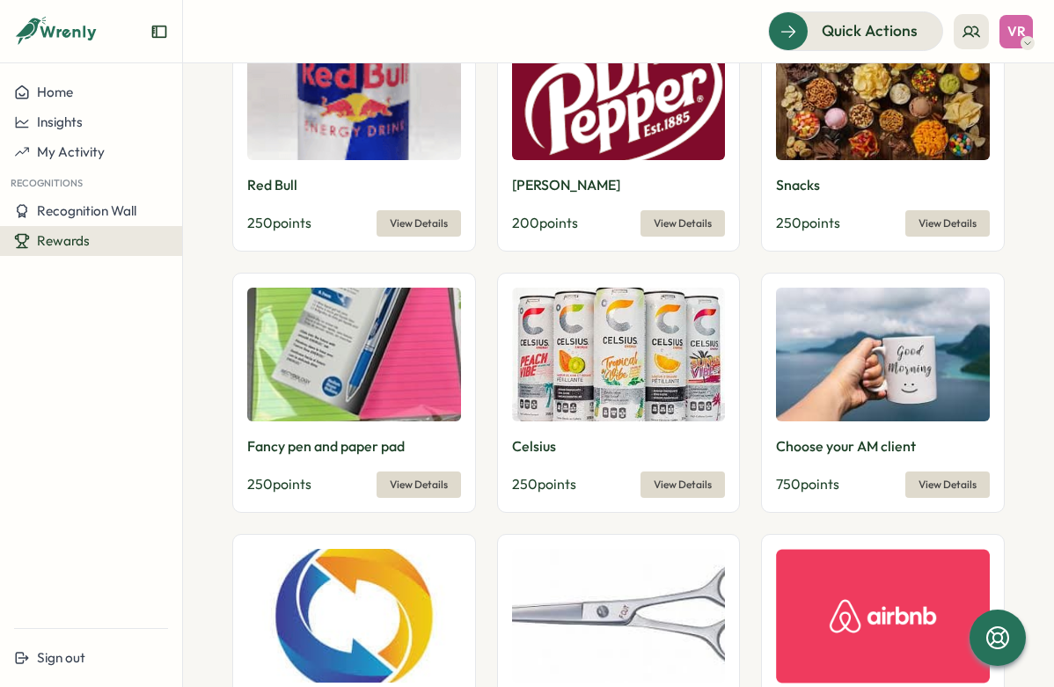
scroll to position [787, 0]
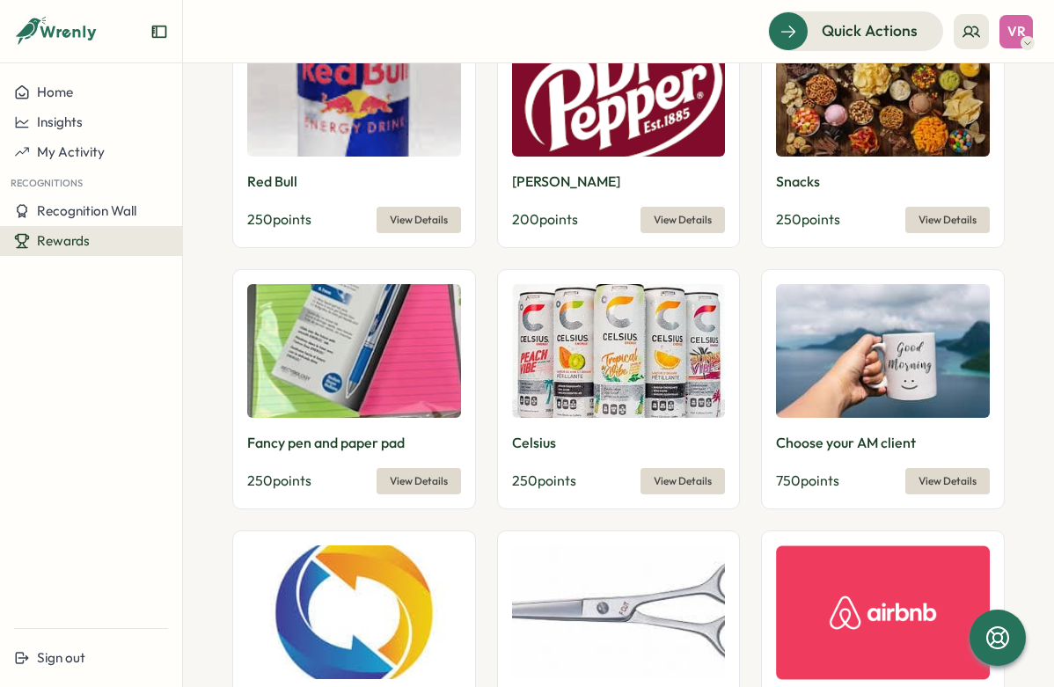
click at [872, 351] on img at bounding box center [883, 351] width 214 height 134
click at [923, 469] on span "View Details" at bounding box center [947, 481] width 58 height 25
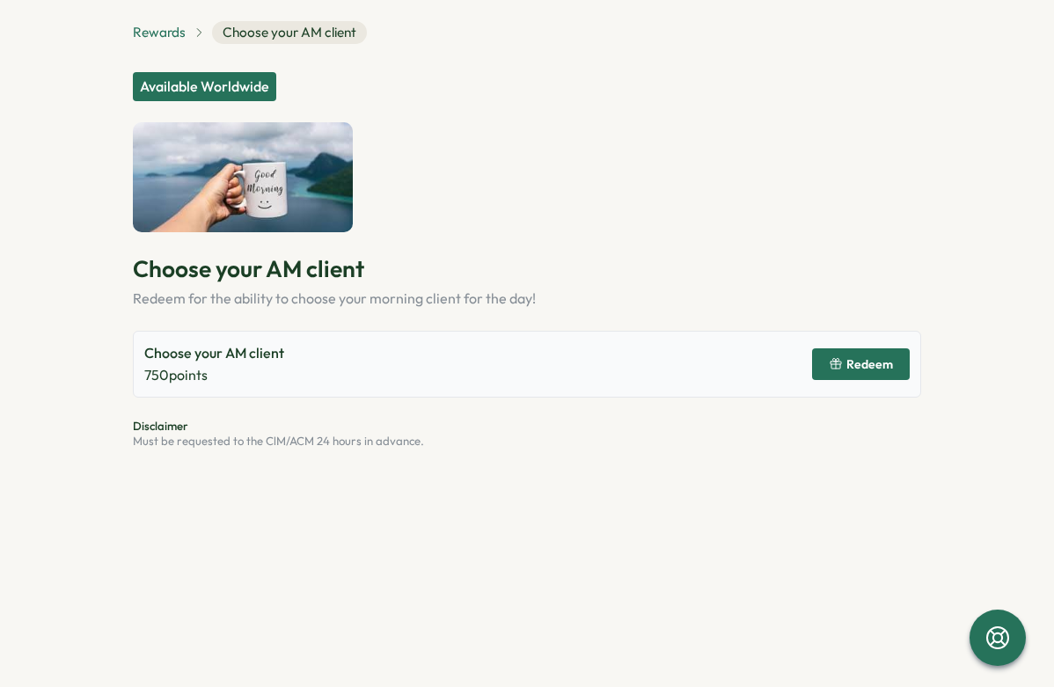
click at [161, 29] on span "Rewards" at bounding box center [159, 32] width 53 height 19
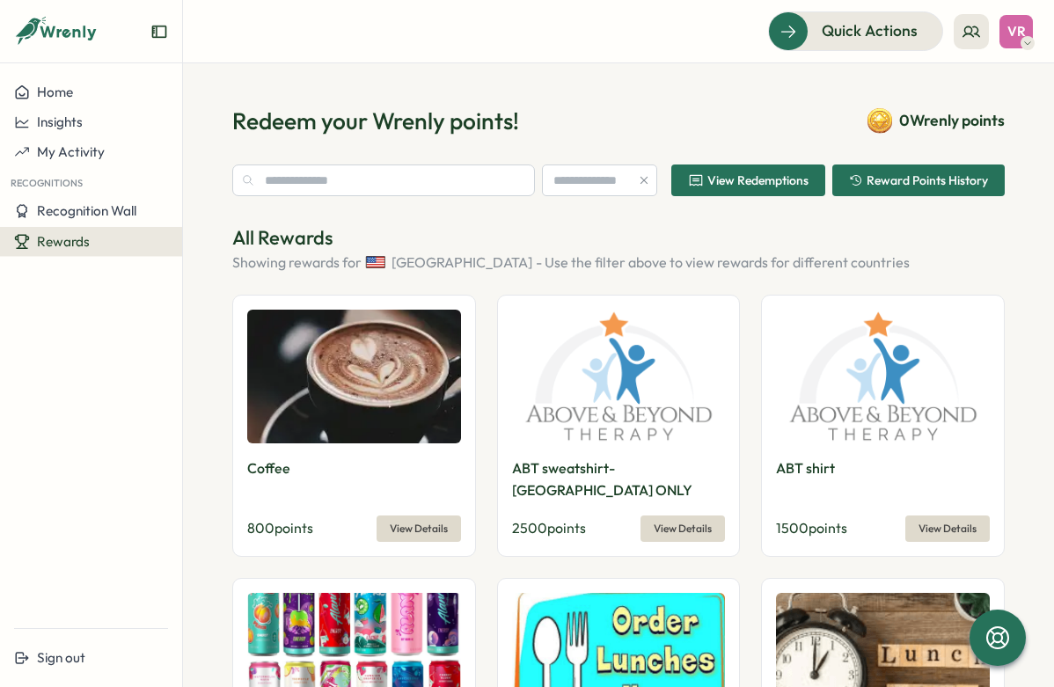
type input "**********"
click at [95, 210] on span "Recognition Wall" at bounding box center [86, 210] width 99 height 17
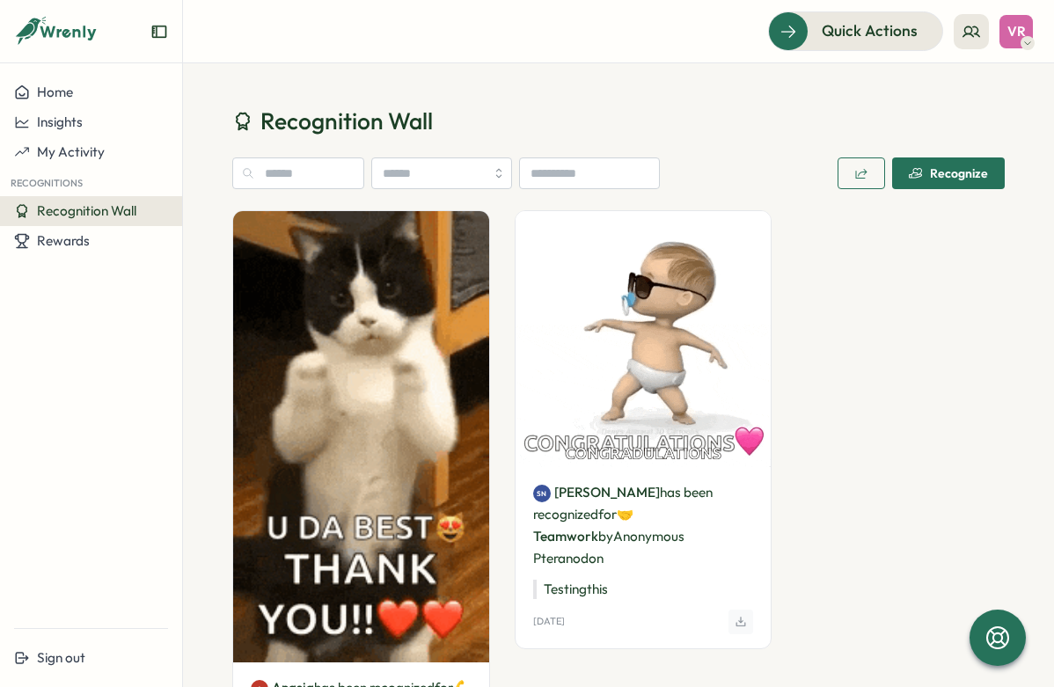
click at [784, 131] on h1 "Recognition Wall" at bounding box center [618, 121] width 772 height 31
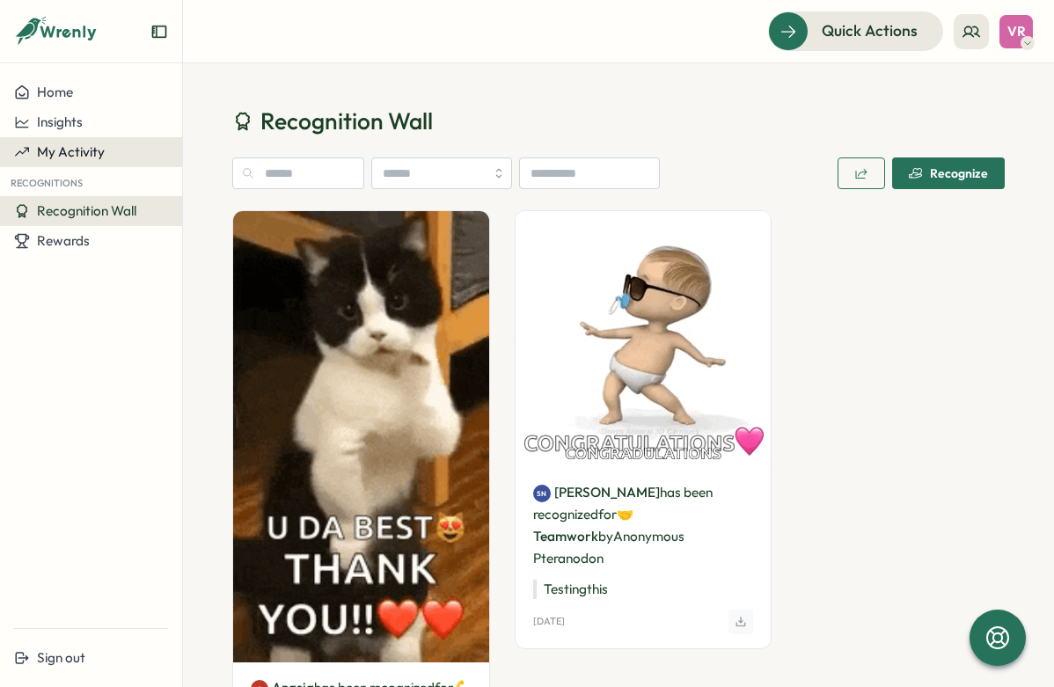
click at [115, 149] on div "My Activity" at bounding box center [91, 152] width 154 height 16
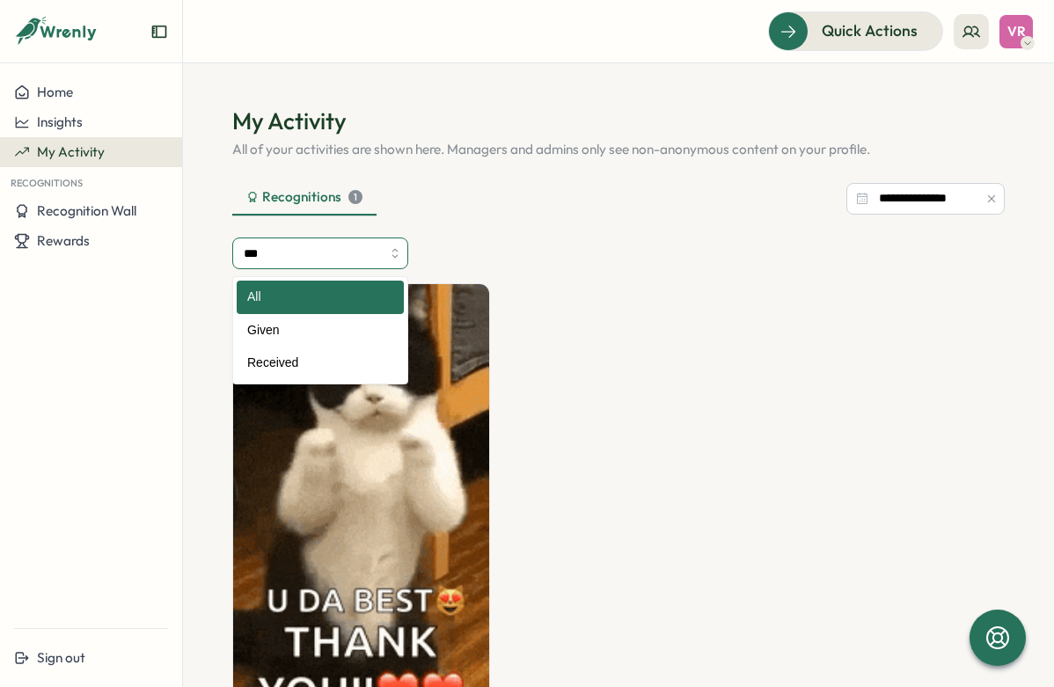
click at [343, 252] on input "***" at bounding box center [320, 253] width 176 height 32
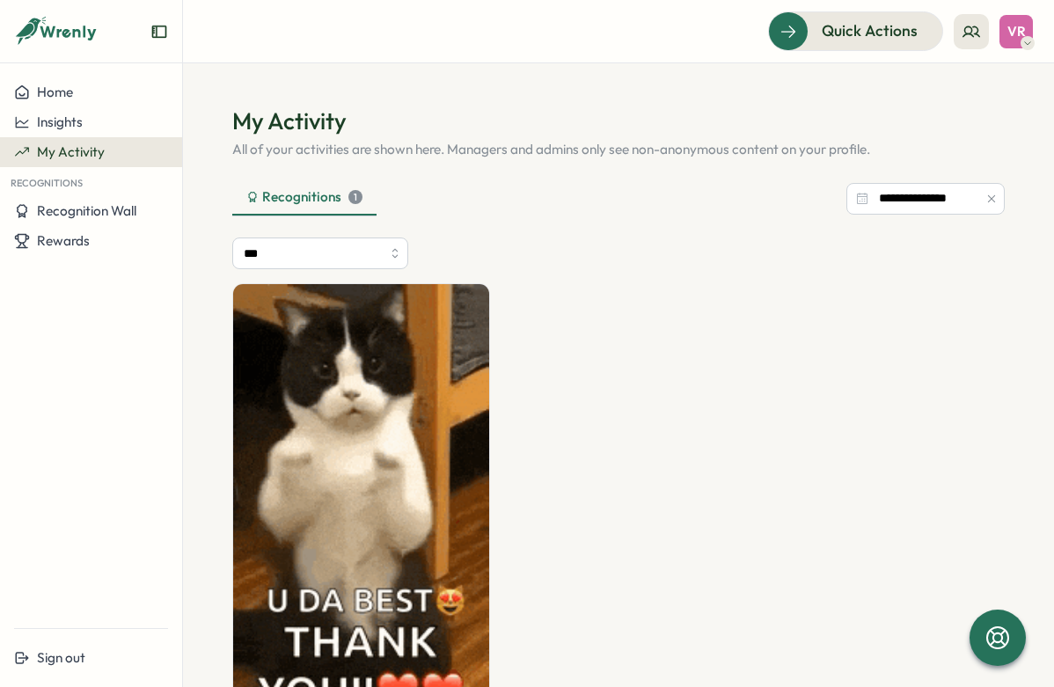
click at [456, 226] on div "**********" at bounding box center [618, 549] width 772 height 739
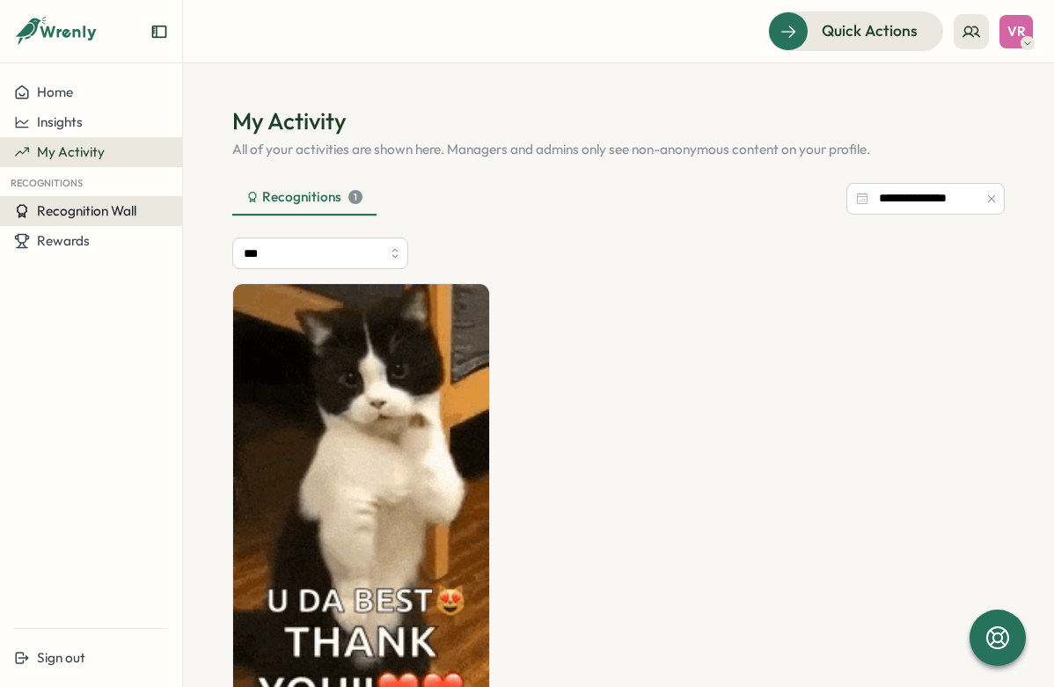
click at [126, 209] on span "Recognition Wall" at bounding box center [86, 210] width 99 height 17
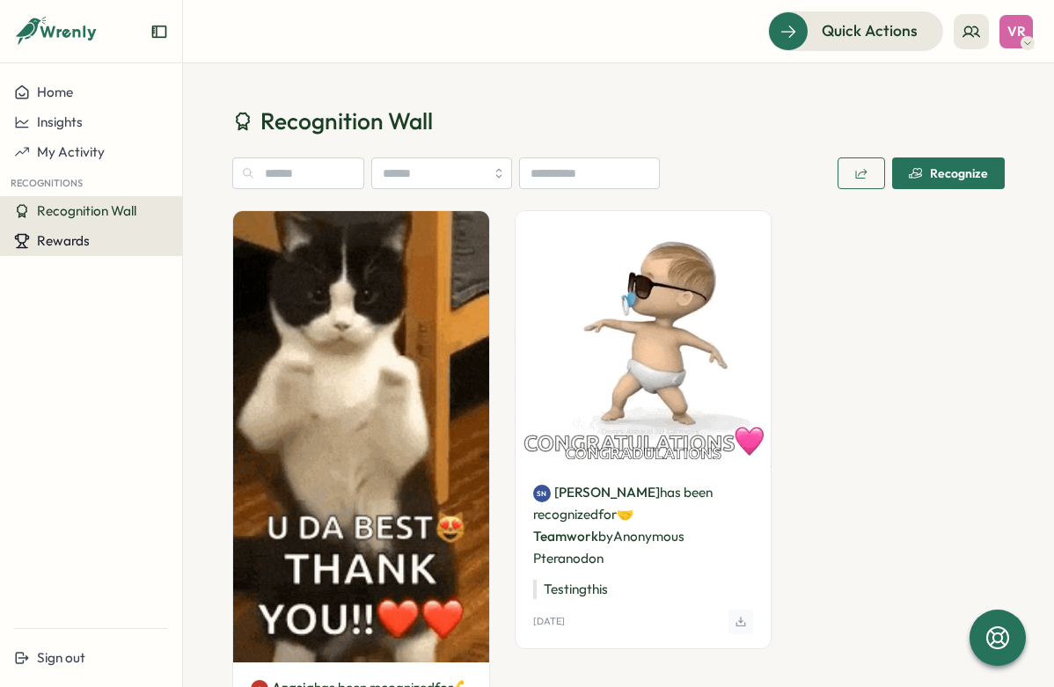
click at [83, 249] on span "Rewards" at bounding box center [63, 240] width 53 height 17
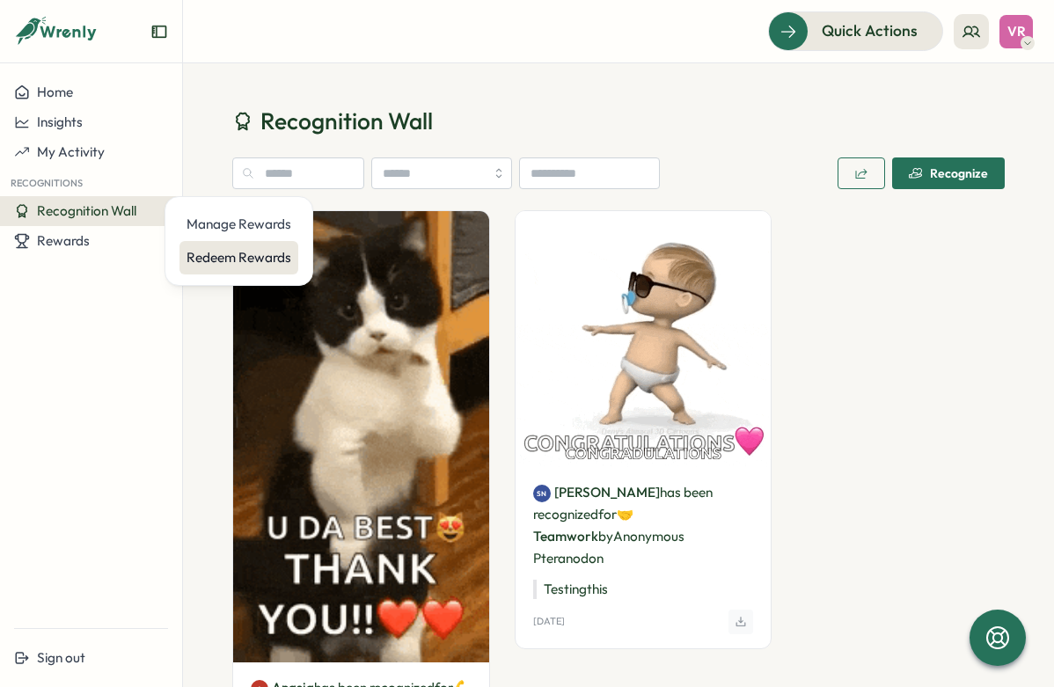
click at [198, 259] on div "Redeem Rewards" at bounding box center [238, 257] width 105 height 19
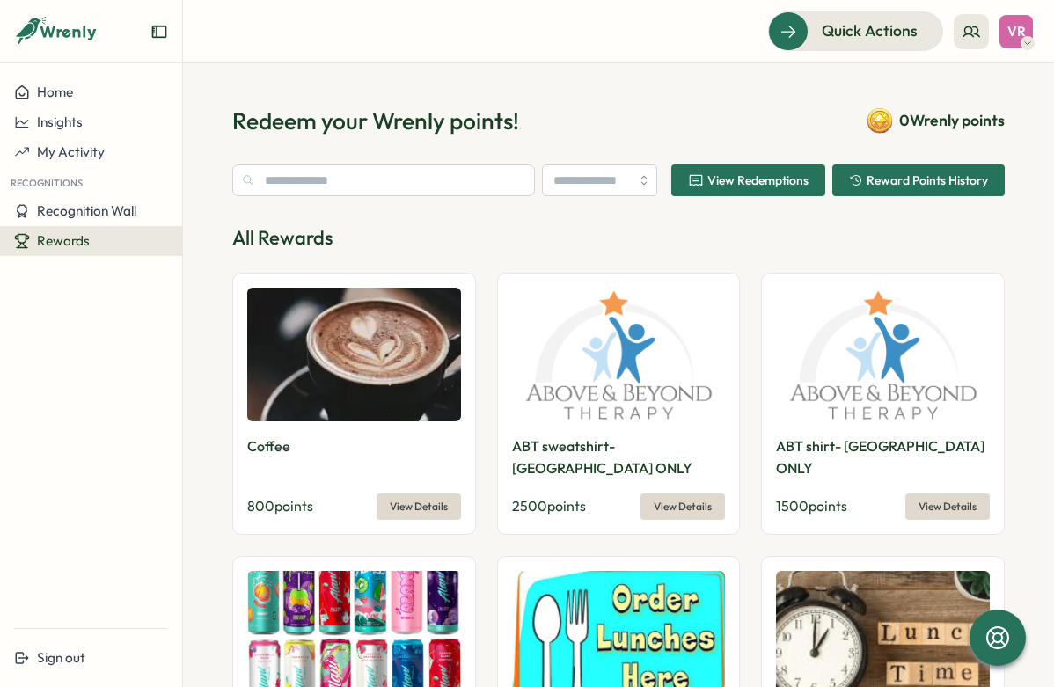
type input "**********"
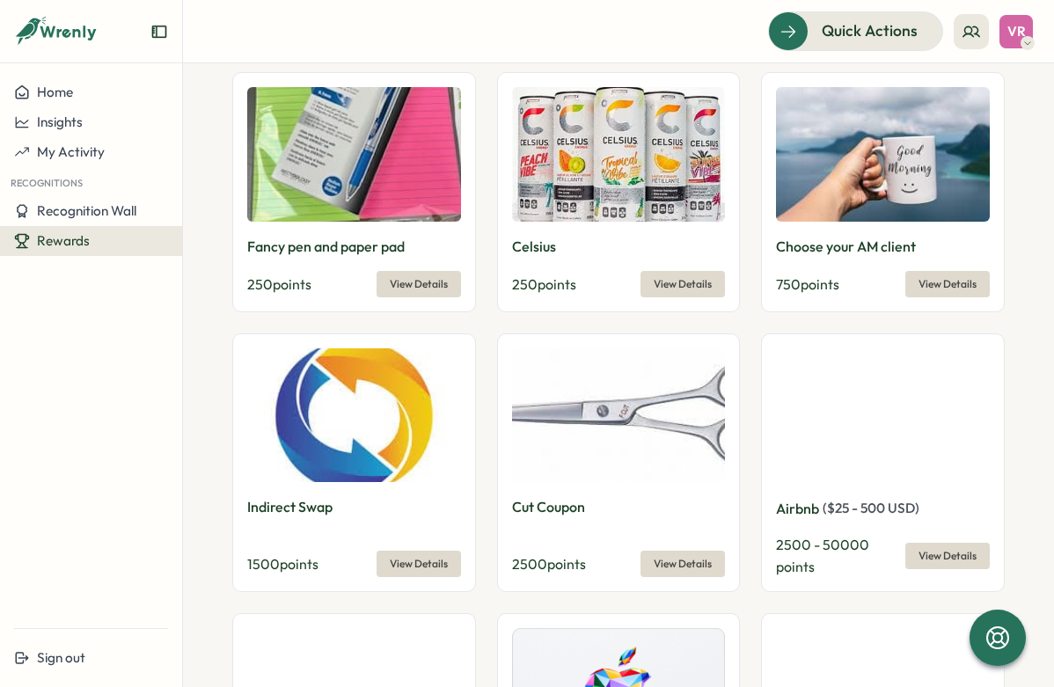
scroll to position [796, 0]
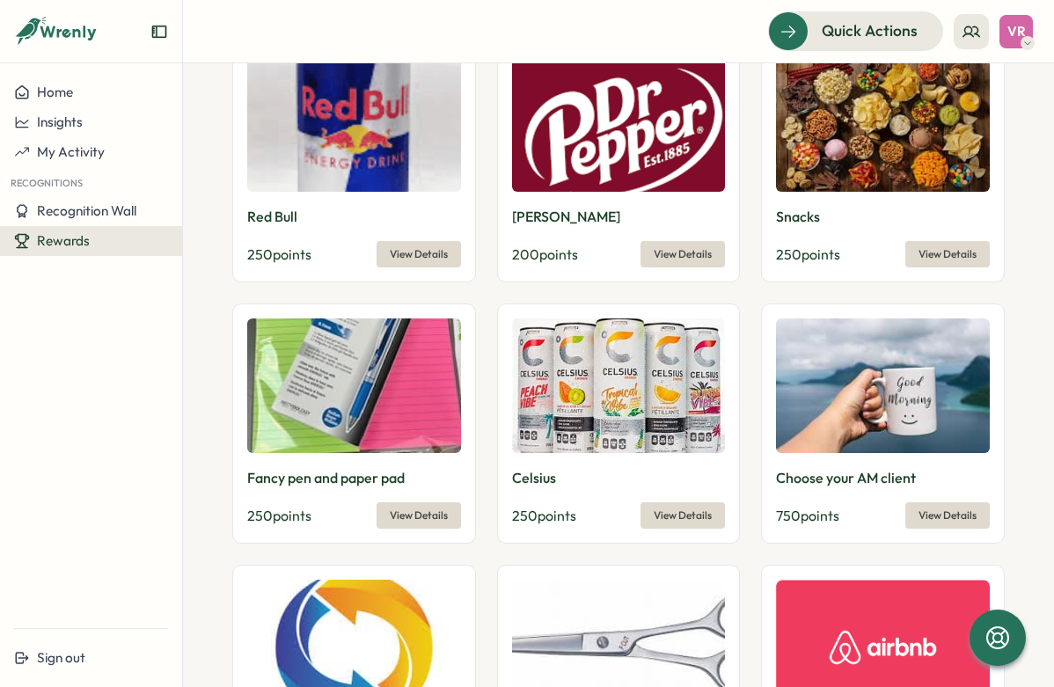
click at [874, 383] on img at bounding box center [883, 385] width 214 height 134
click at [944, 503] on span "View Details" at bounding box center [947, 515] width 58 height 25
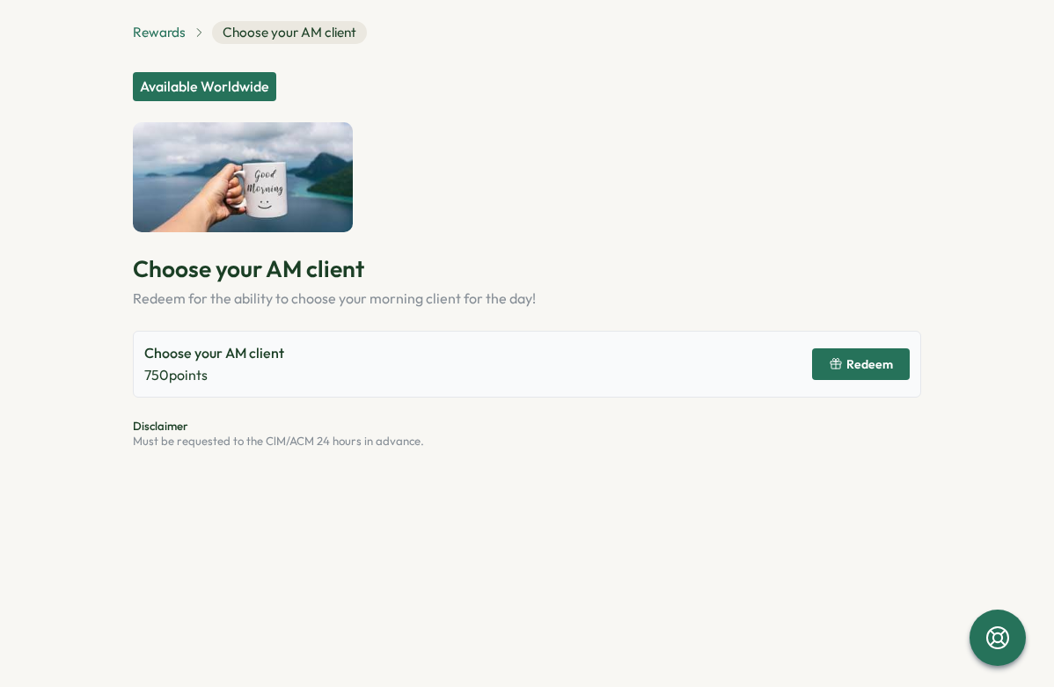
click at [149, 28] on span "Rewards" at bounding box center [159, 32] width 53 height 19
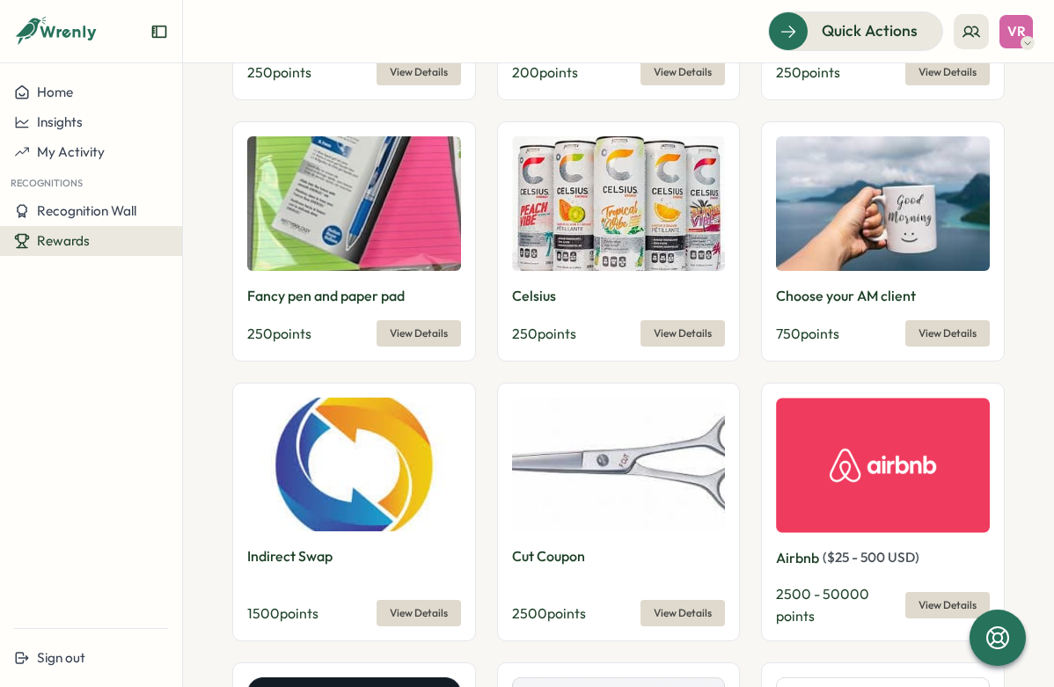
scroll to position [972, 0]
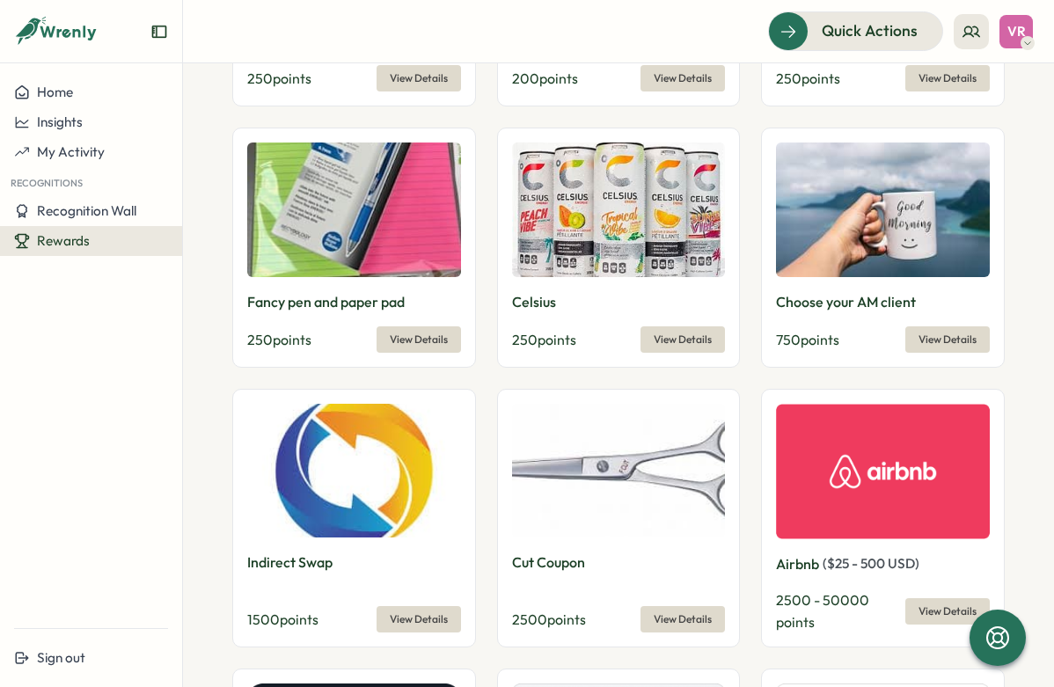
click at [643, 606] on button "View Details" at bounding box center [682, 619] width 84 height 26
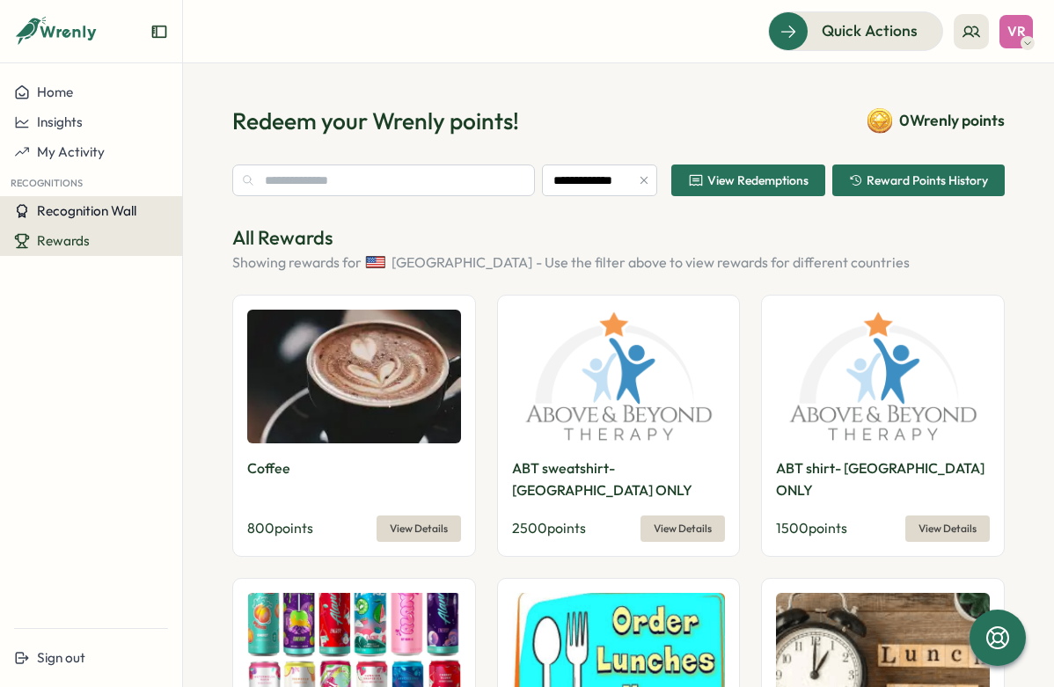
click at [133, 211] on span "Recognition Wall" at bounding box center [86, 210] width 99 height 17
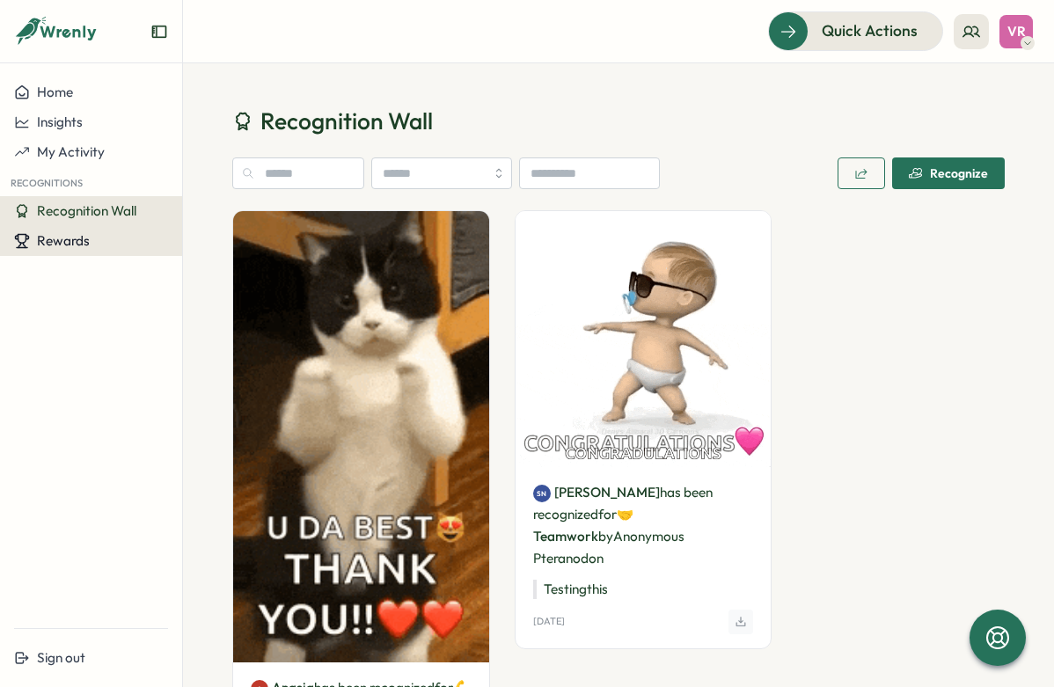
click at [120, 237] on div "Rewards" at bounding box center [91, 241] width 154 height 16
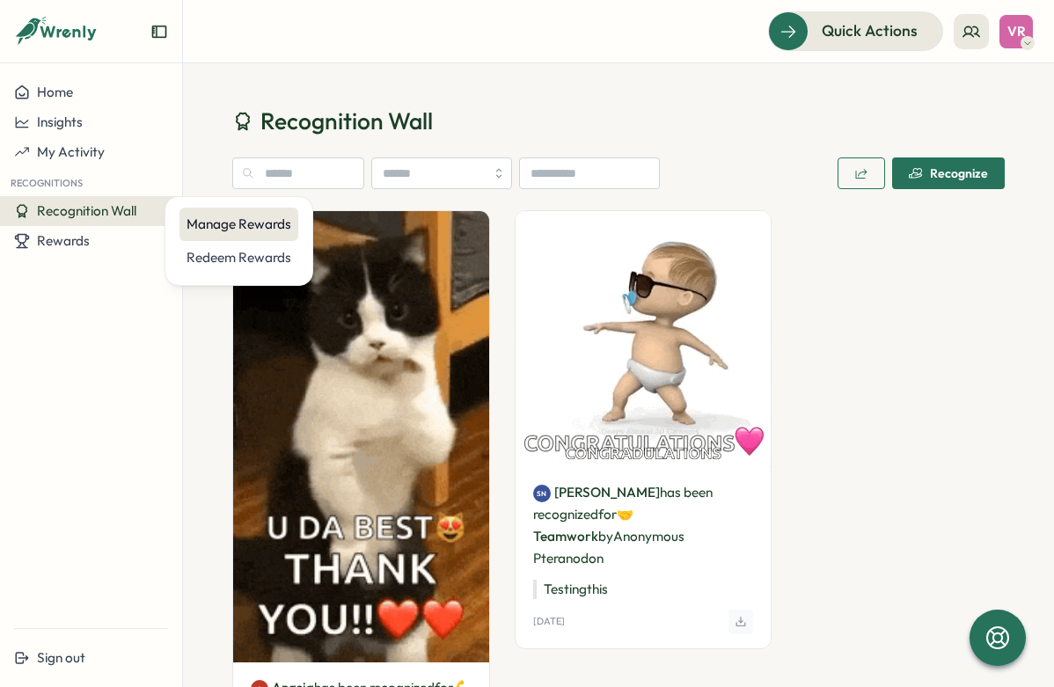
click at [211, 232] on div "Manage Rewards" at bounding box center [238, 224] width 105 height 19
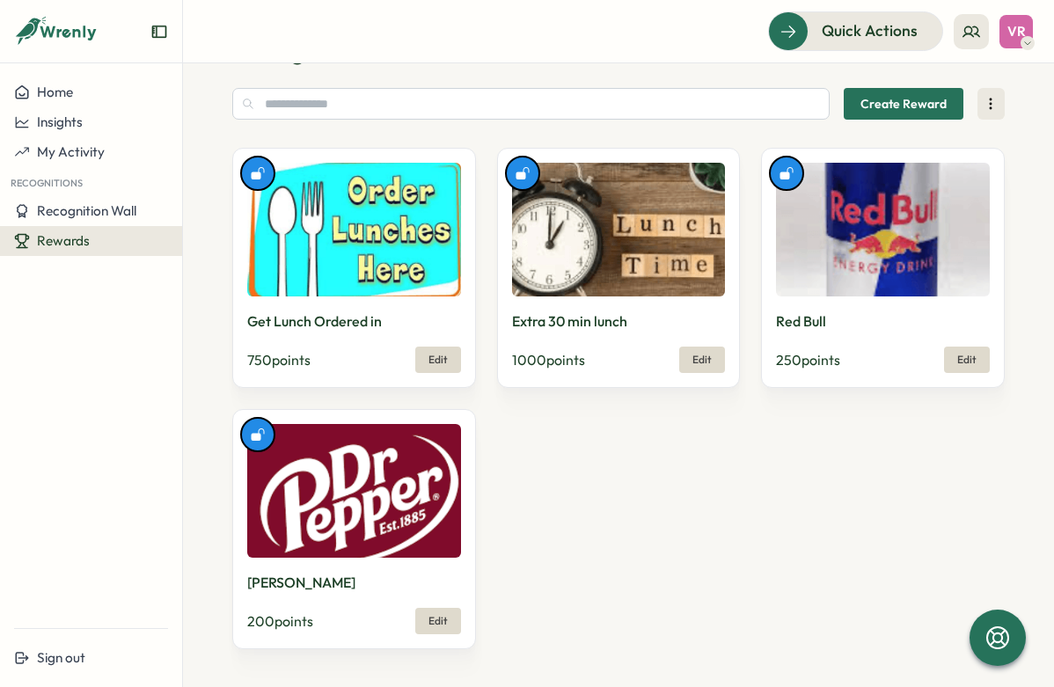
scroll to position [69, 0]
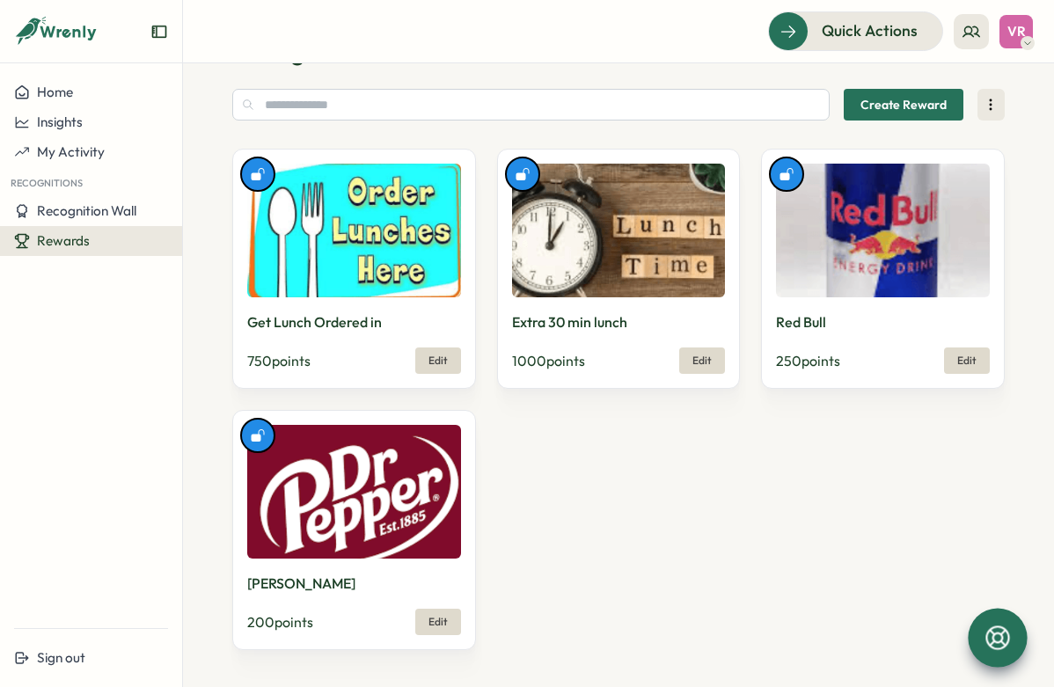
click at [996, 636] on icon at bounding box center [997, 638] width 30 height 30
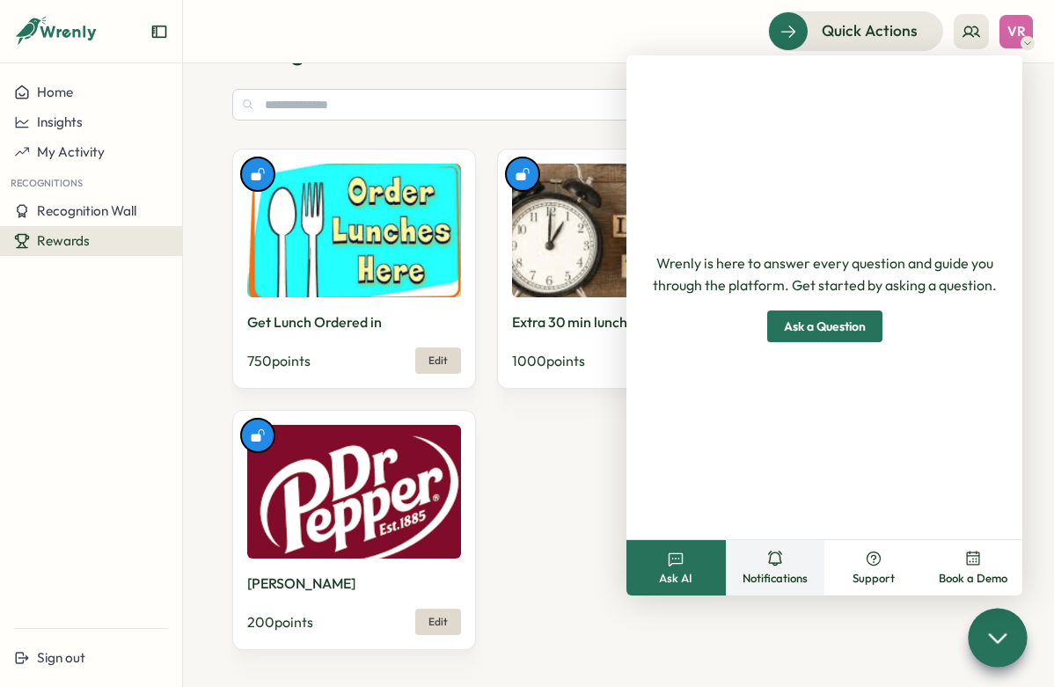
click at [764, 583] on span "Notifications" at bounding box center [774, 579] width 65 height 16
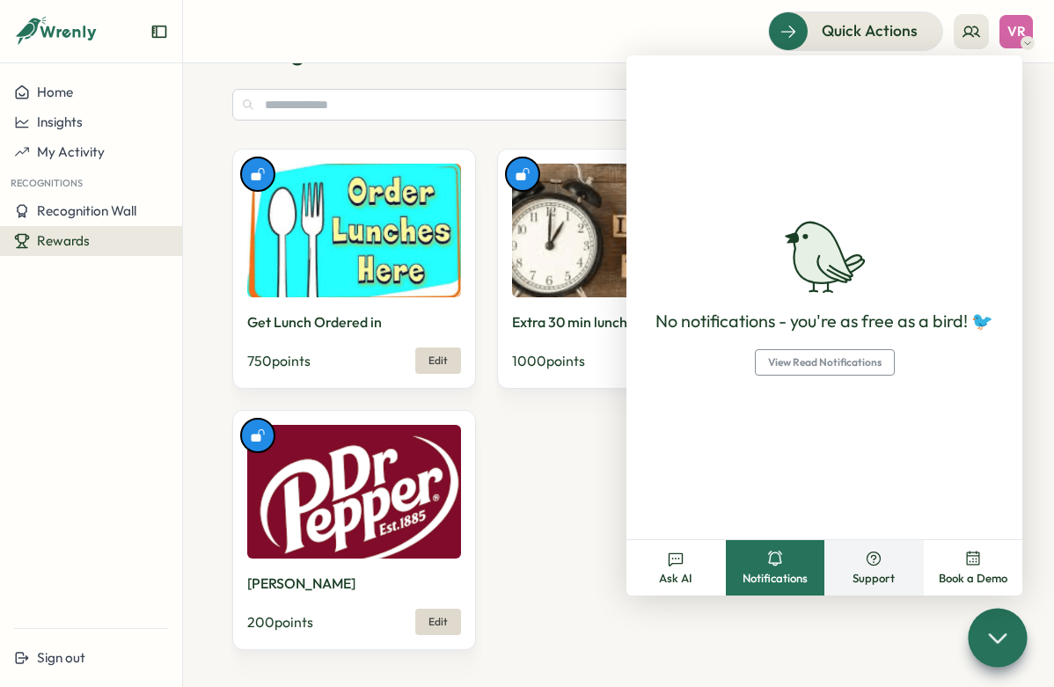
click at [873, 572] on span "Support" at bounding box center [873, 579] width 42 height 16
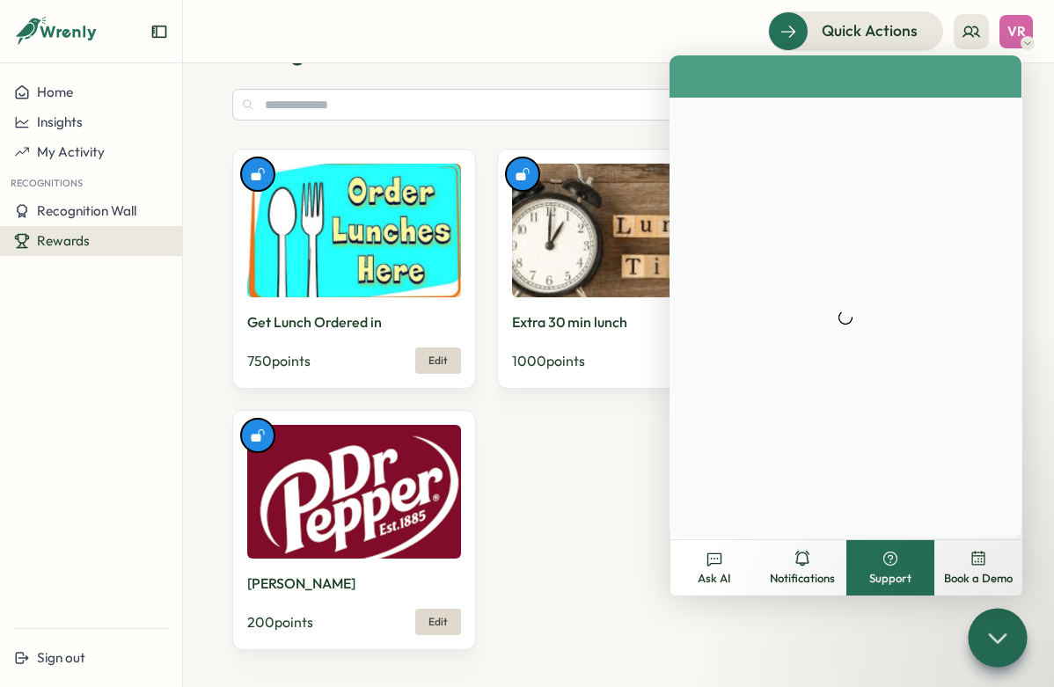
scroll to position [0, 0]
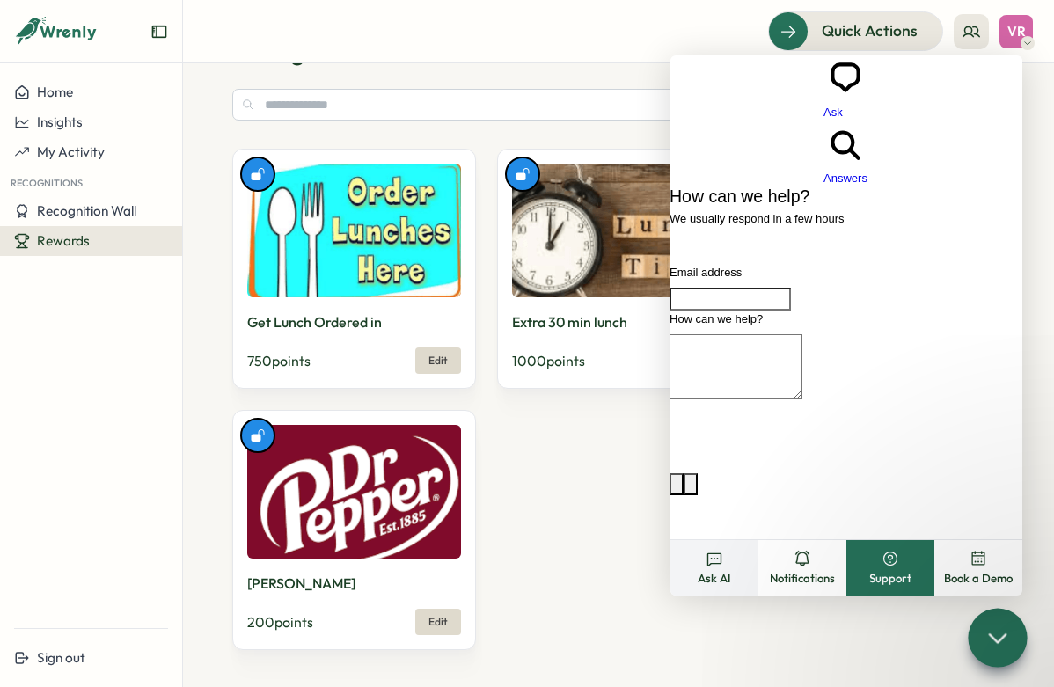
click at [716, 566] on icon at bounding box center [714, 559] width 18 height 18
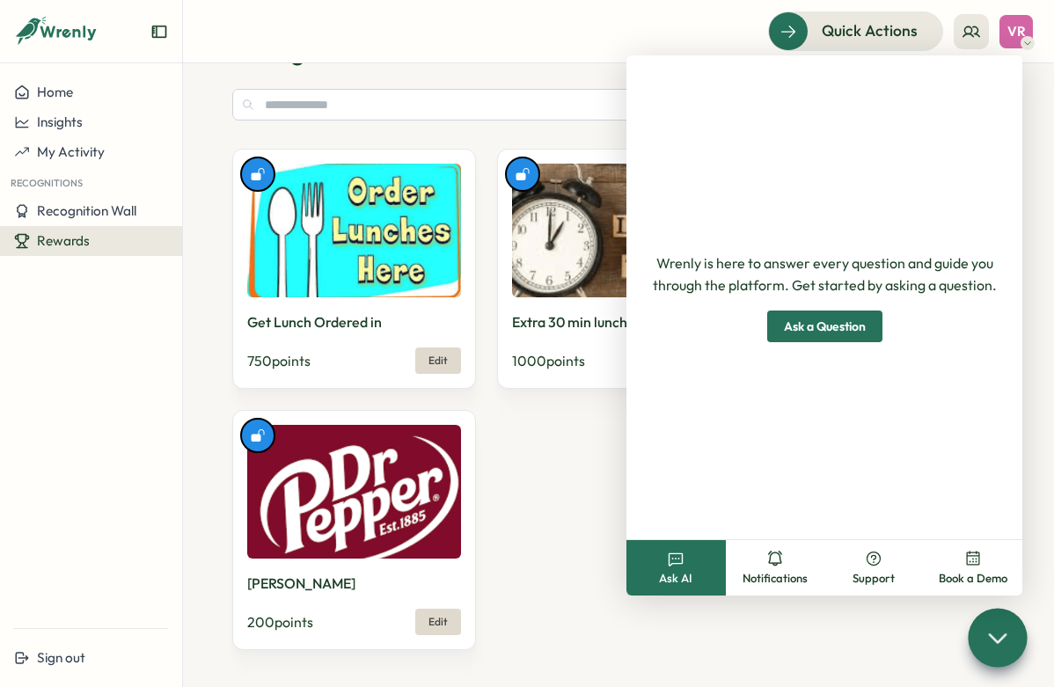
click at [549, 518] on div "Get Lunch Ordered in 750 points Edit Extra 30 min lunch 1000 points Edit Red Bu…" at bounding box center [618, 399] width 772 height 501
click at [539, 464] on div "Get Lunch Ordered in 750 points Edit Extra 30 min lunch 1000 points Edit Red Bu…" at bounding box center [618, 399] width 772 height 501
click at [996, 646] on icon at bounding box center [997, 637] width 26 height 26
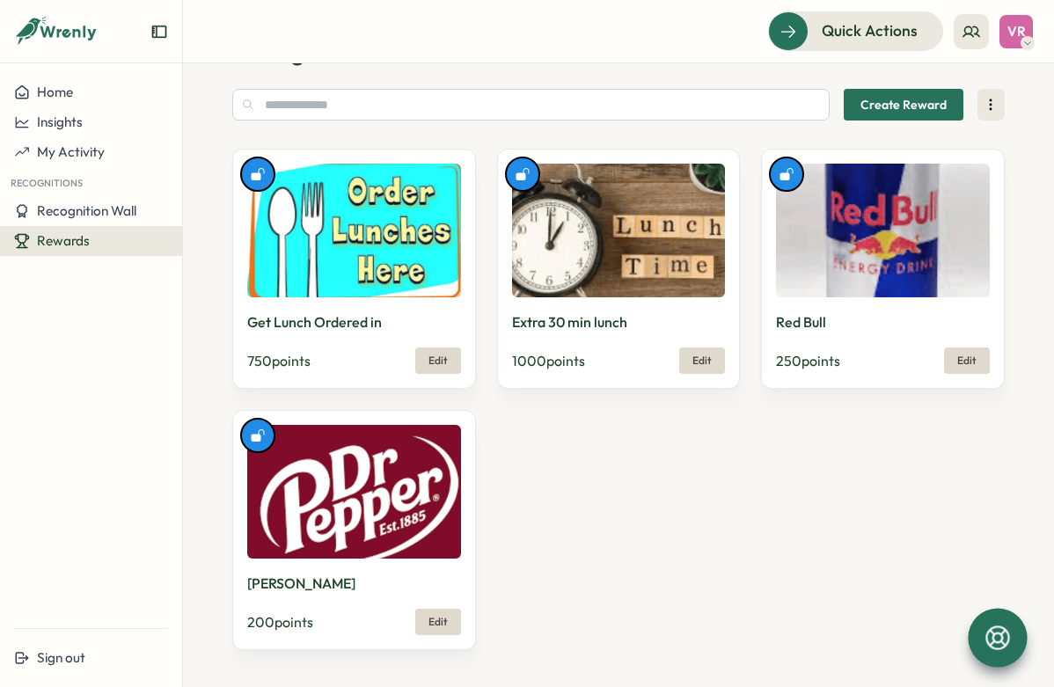
click at [157, 435] on div "Home Insights My Activity Recognitions Recognition Wall Rewards" at bounding box center [91, 345] width 182 height 536
click at [104, 211] on span "Recognition Wall" at bounding box center [86, 210] width 99 height 17
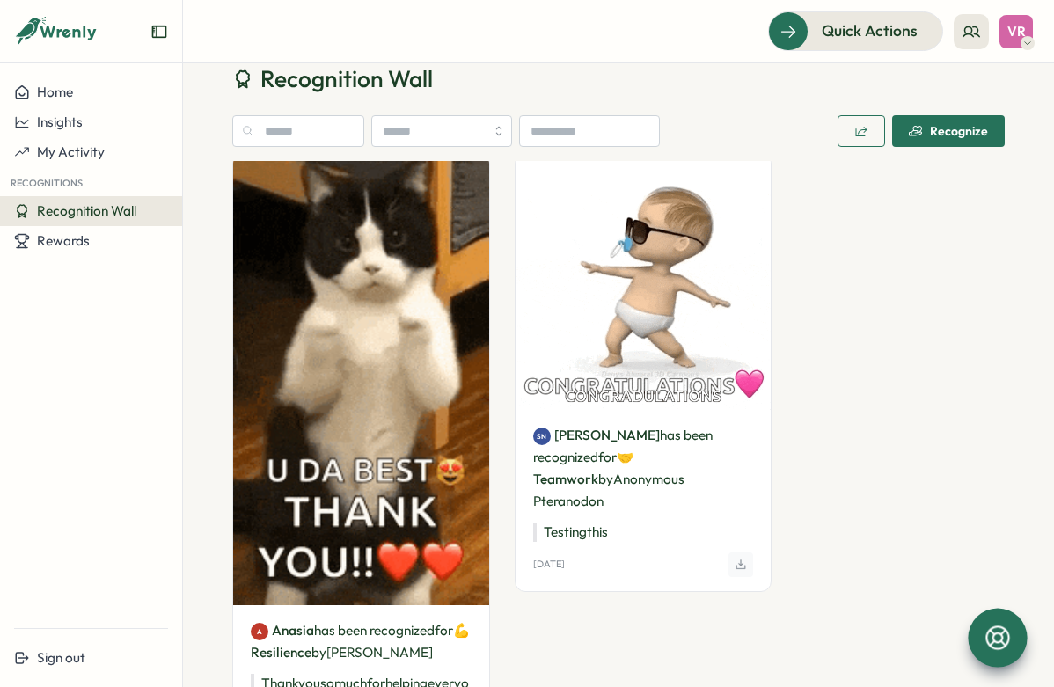
scroll to position [67, 0]
